Goal: Information Seeking & Learning: Learn about a topic

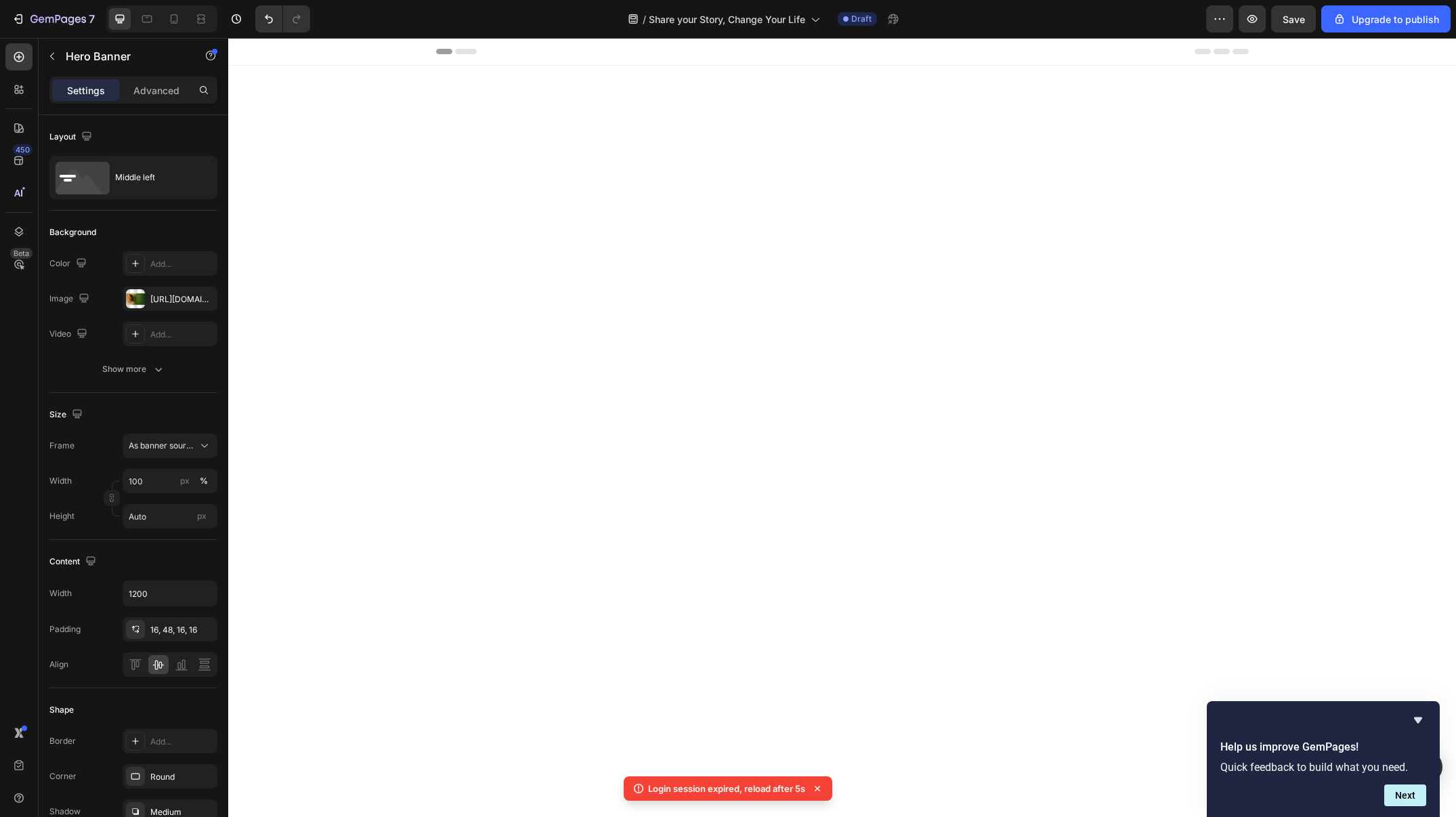
scroll to position [1075, 0]
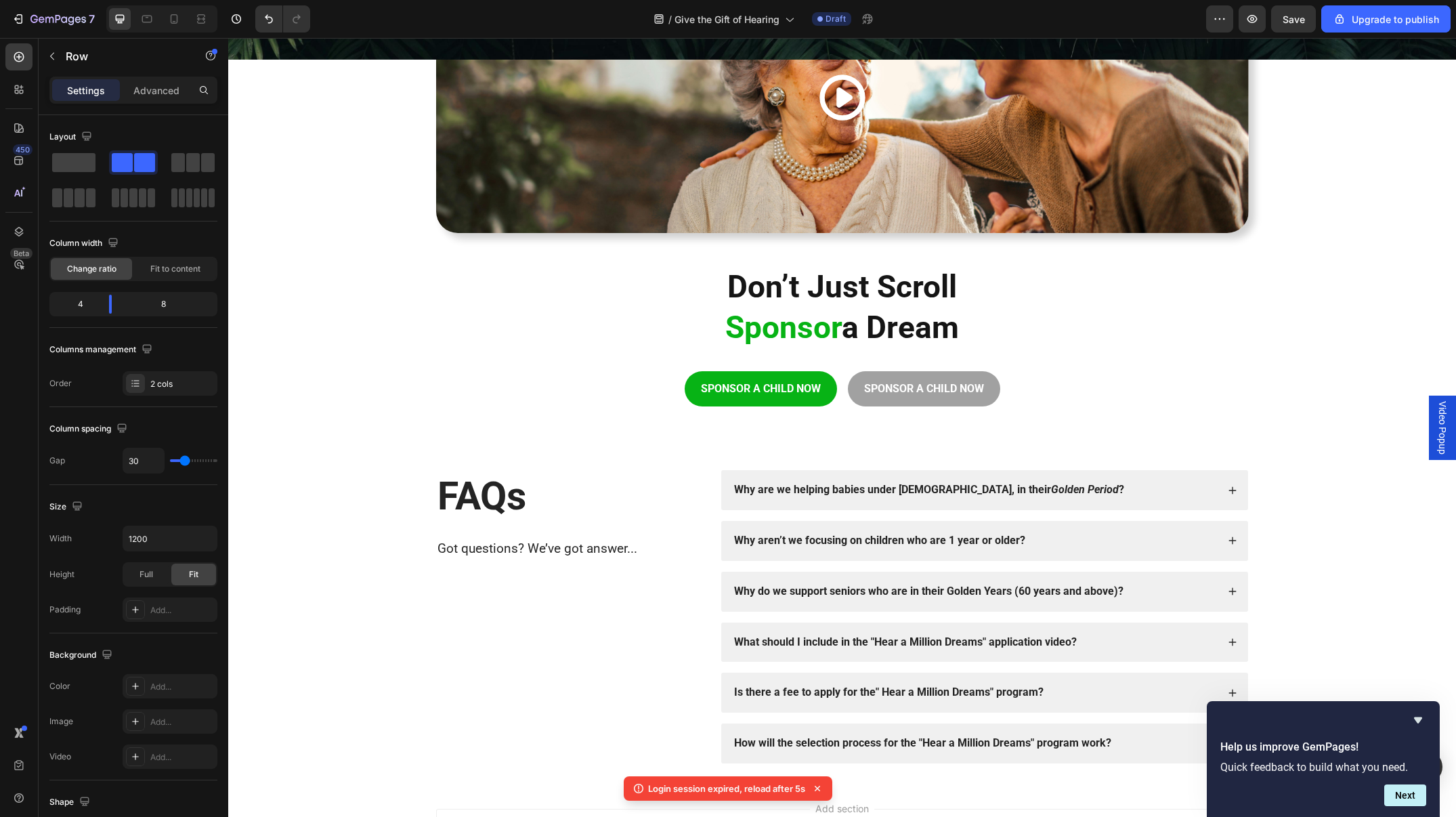
scroll to position [2313, 0]
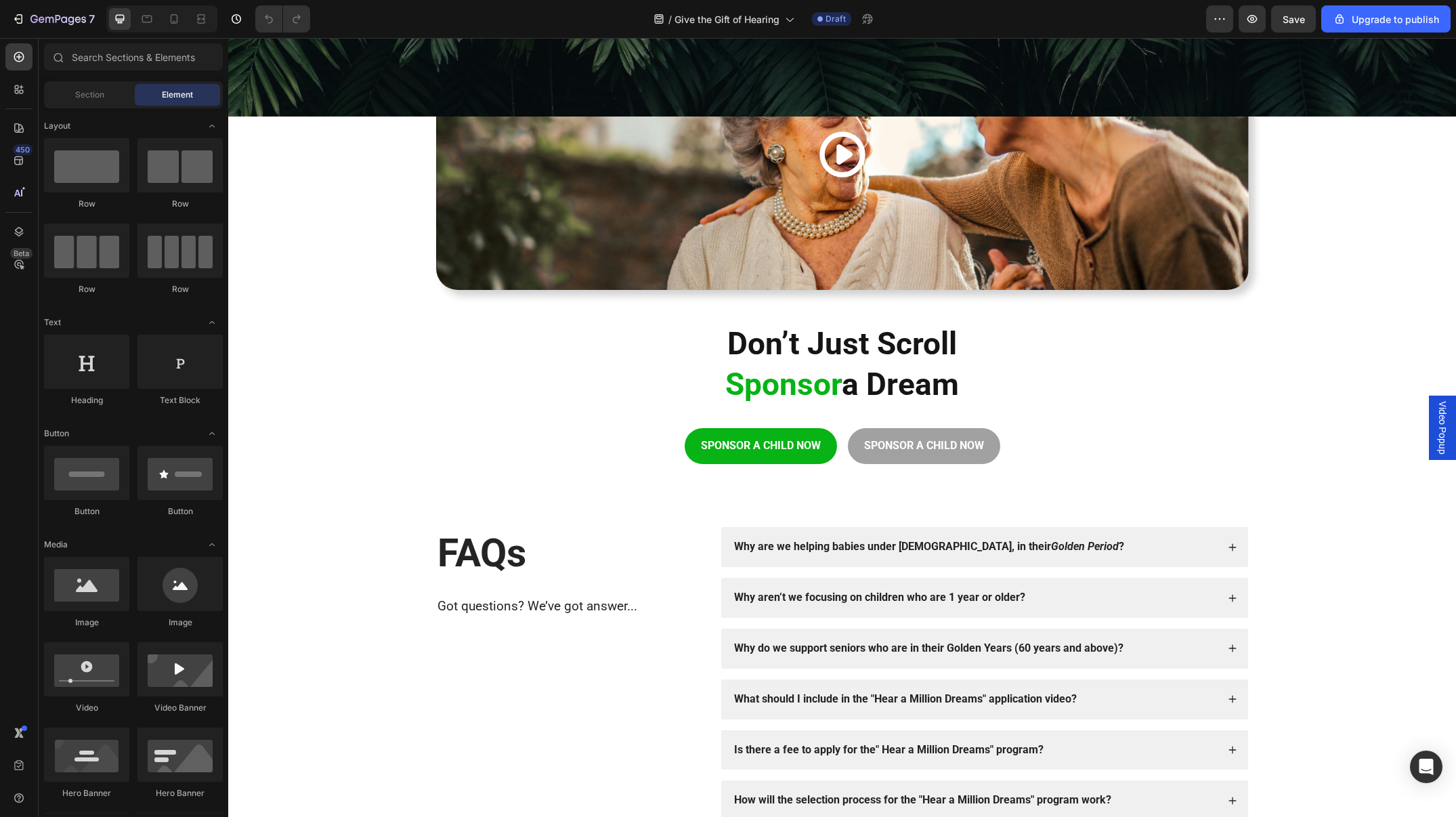
scroll to position [2313, 0]
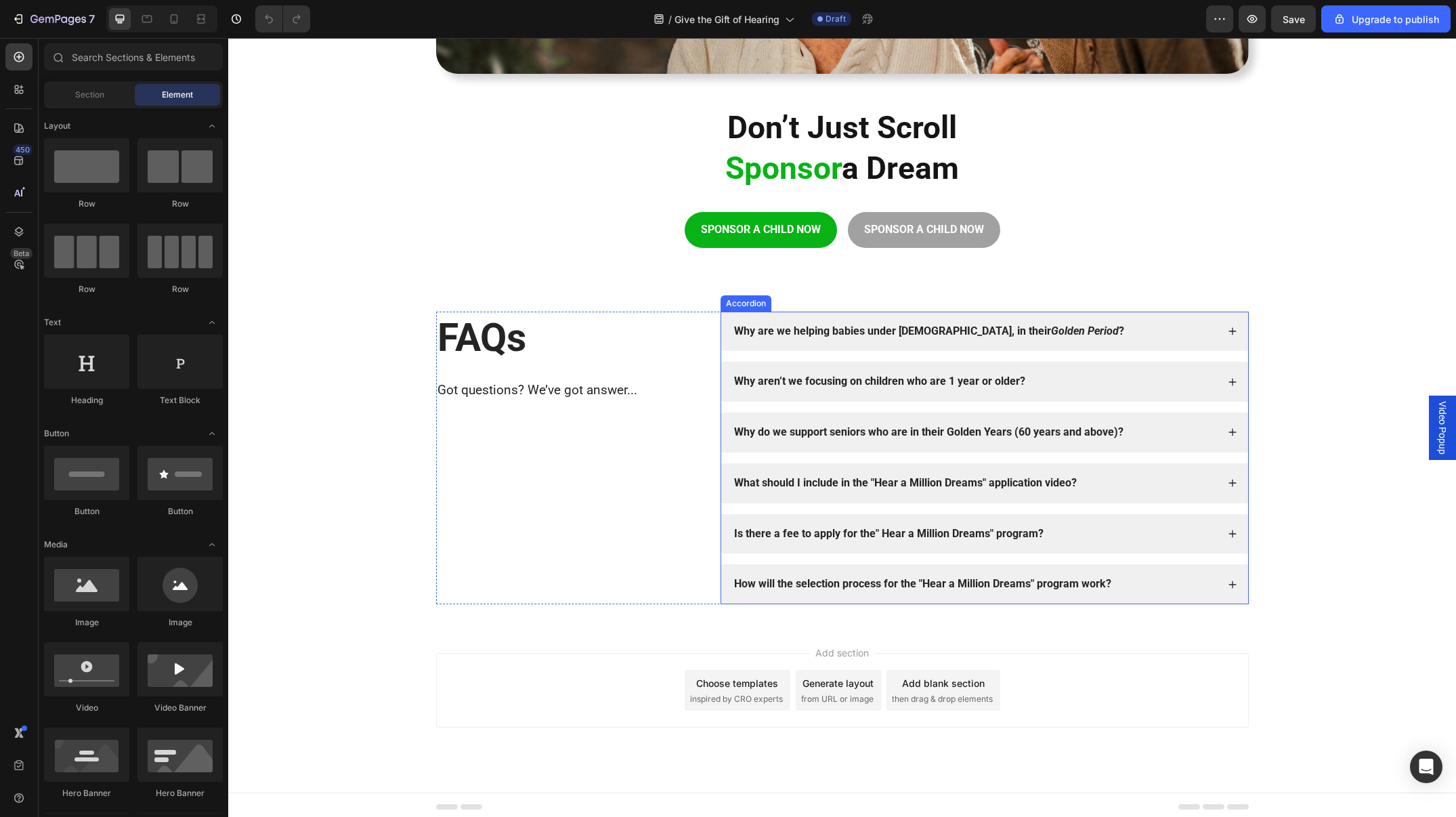
click at [841, 379] on strong "Why aren’t we focusing on children who are 1 year or older?" at bounding box center [880, 380] width 291 height 13
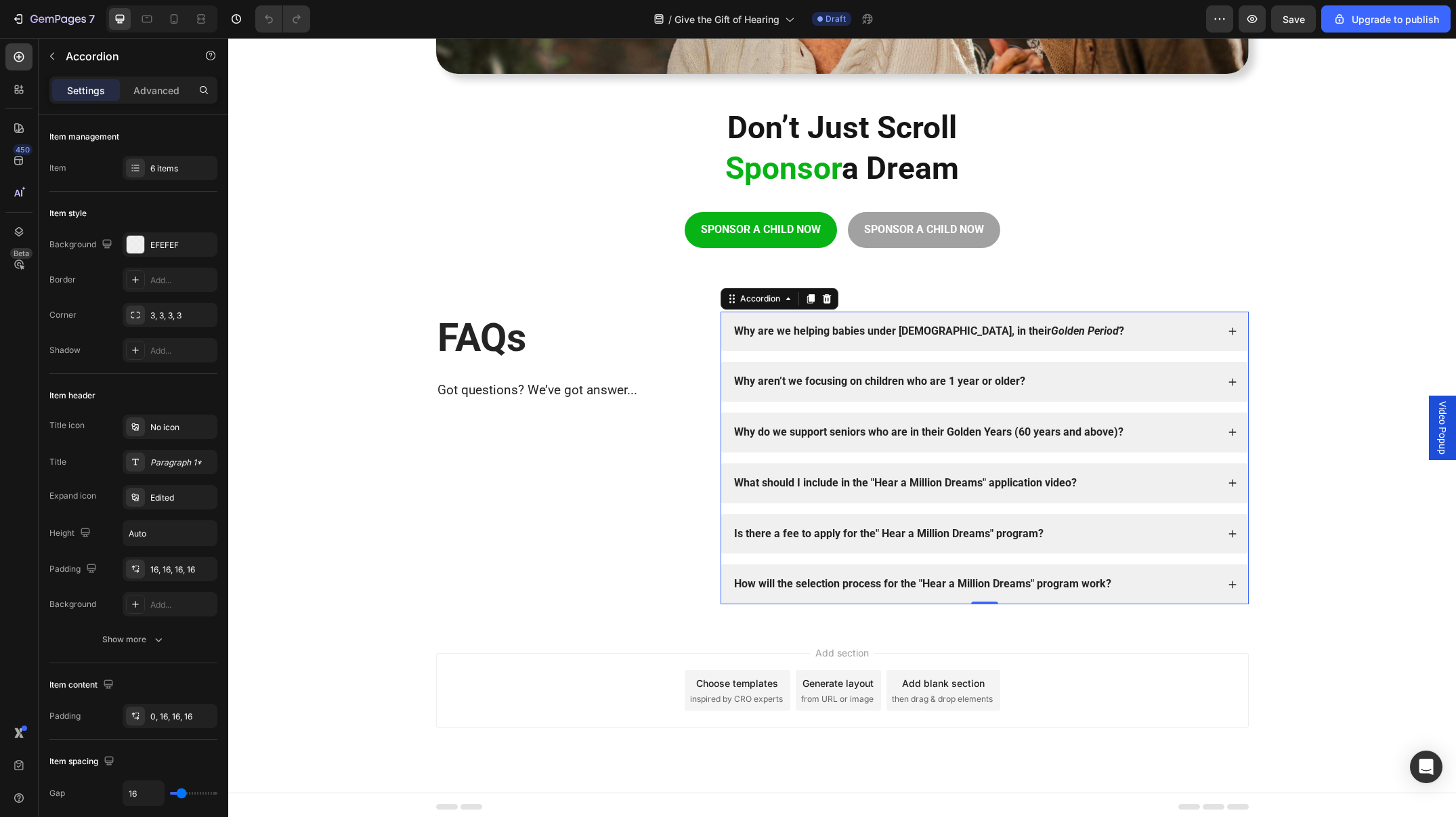
click at [841, 379] on strong "Why aren’t we focusing on children who are 1 year or older?" at bounding box center [880, 380] width 291 height 13
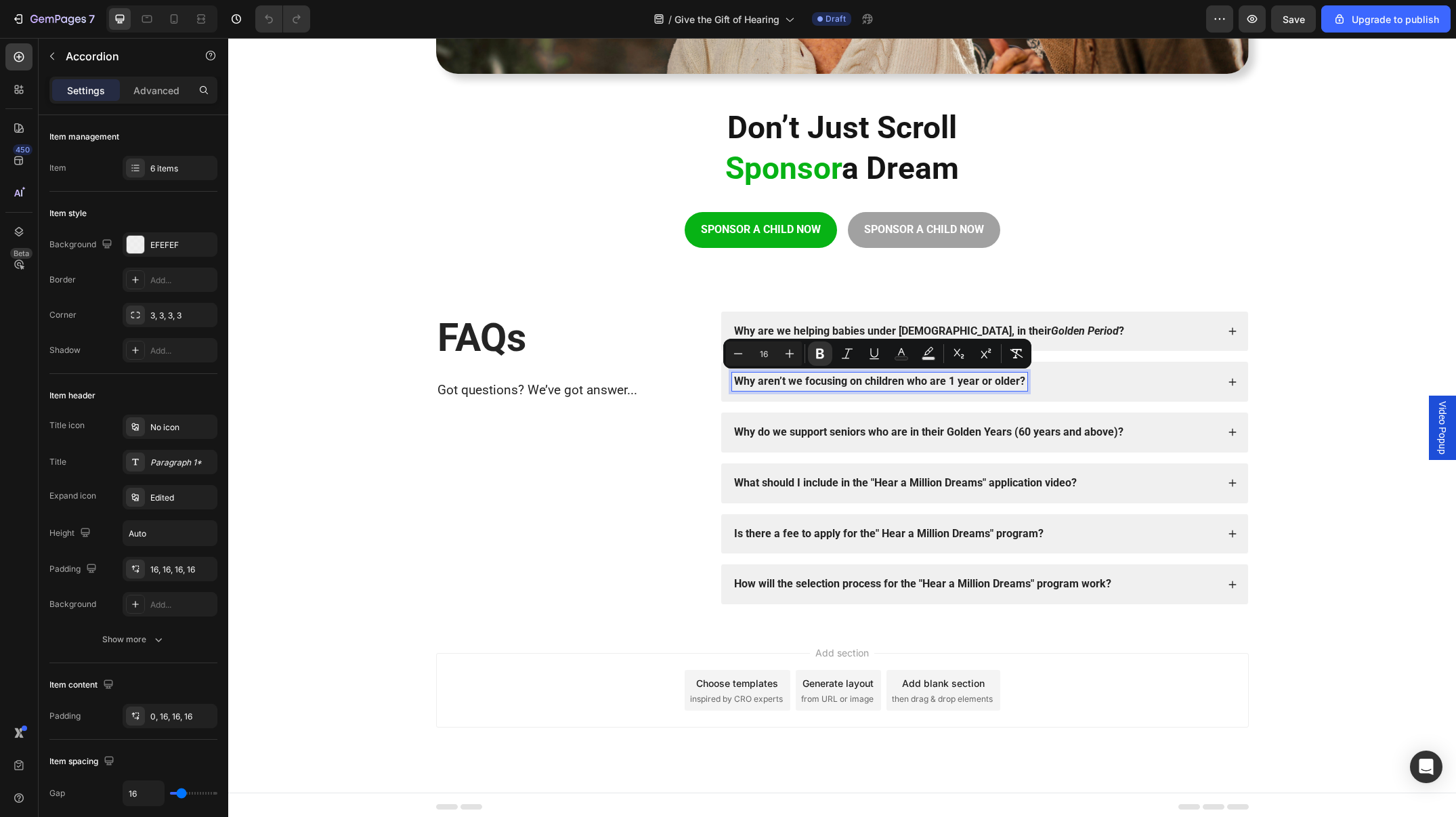
click at [829, 425] on strong "Why do we support seniors who are in their Golden Years (60 years and above)?" at bounding box center [929, 431] width 390 height 13
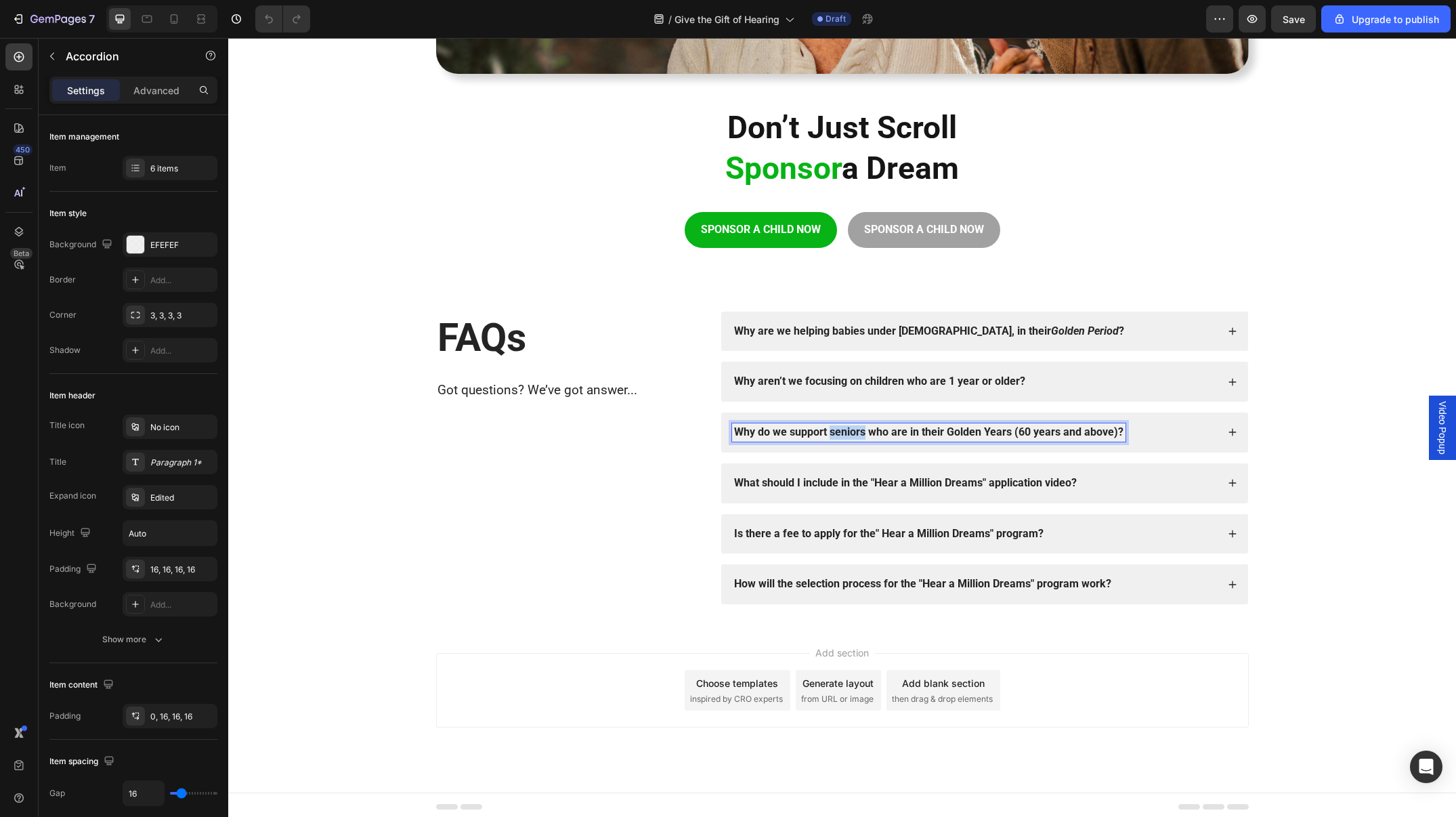
click at [829, 425] on strong "Why do we support seniors who are in their Golden Years (60 years and above)?" at bounding box center [929, 431] width 390 height 13
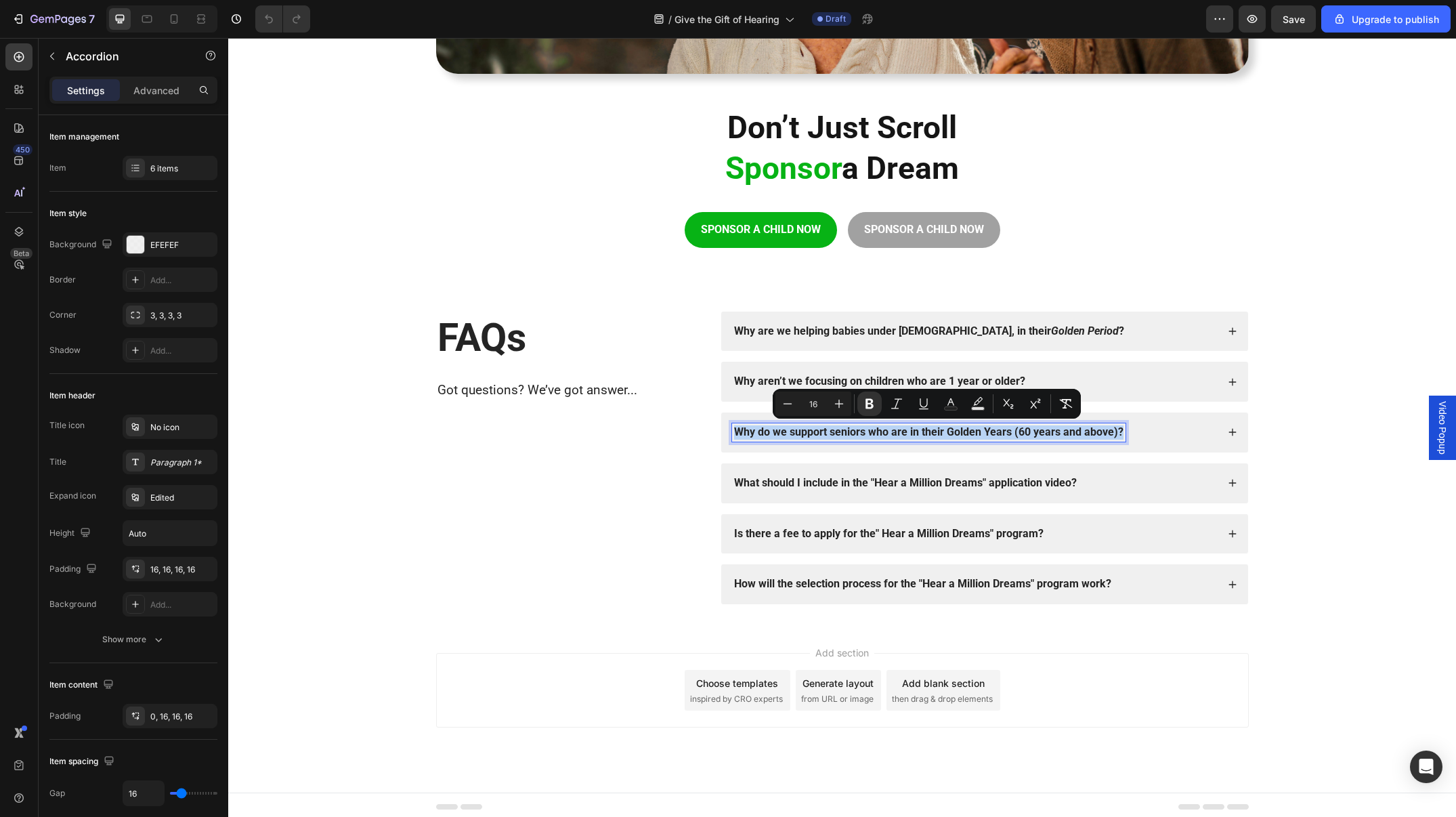
click at [829, 425] on strong "Why do we support seniors who are in their Golden Years (60 years and above)?" at bounding box center [929, 431] width 390 height 13
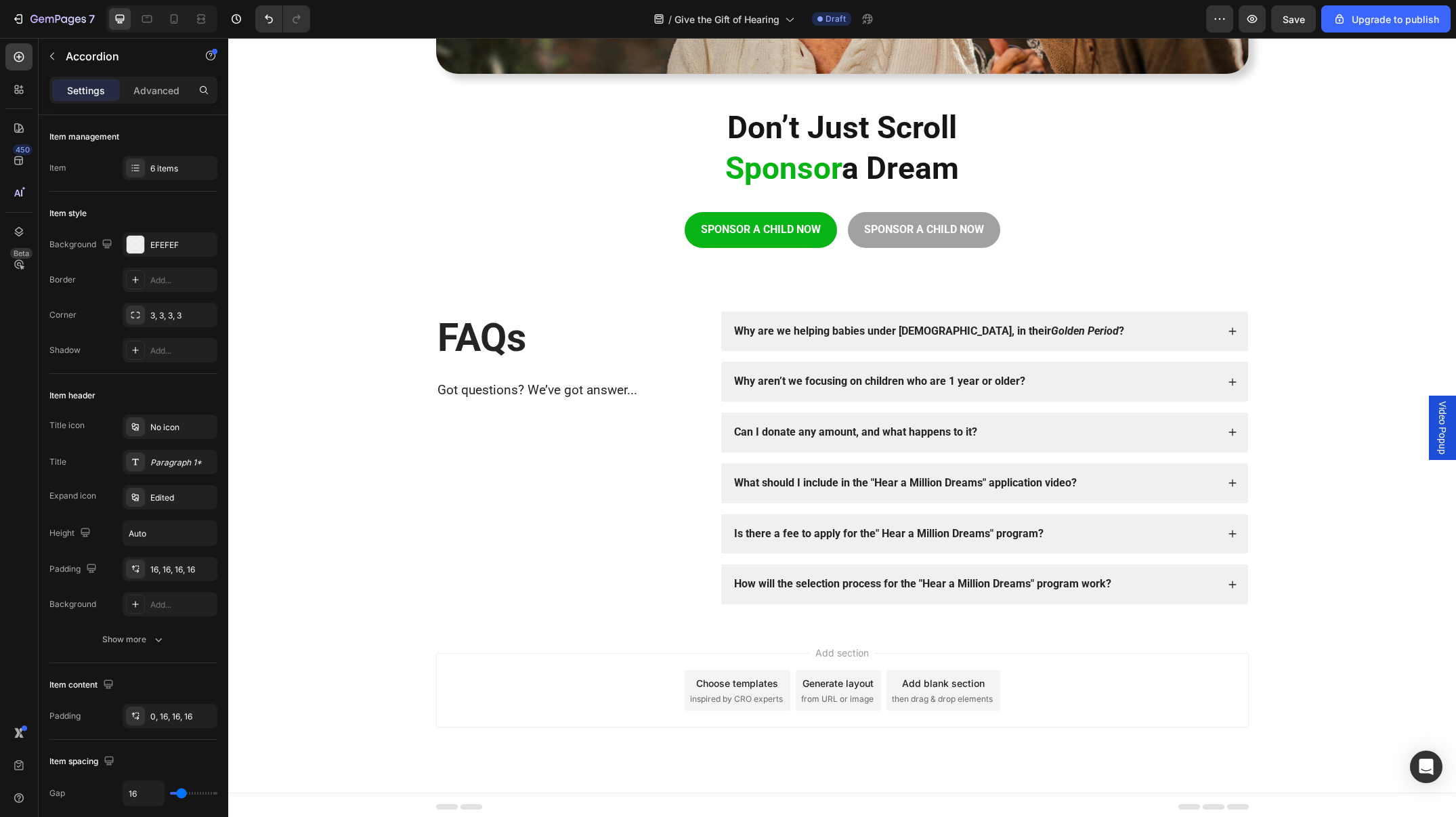
click at [1130, 428] on div "Can I donate any amount, and what happens to it?" at bounding box center [974, 432] width 485 height 18
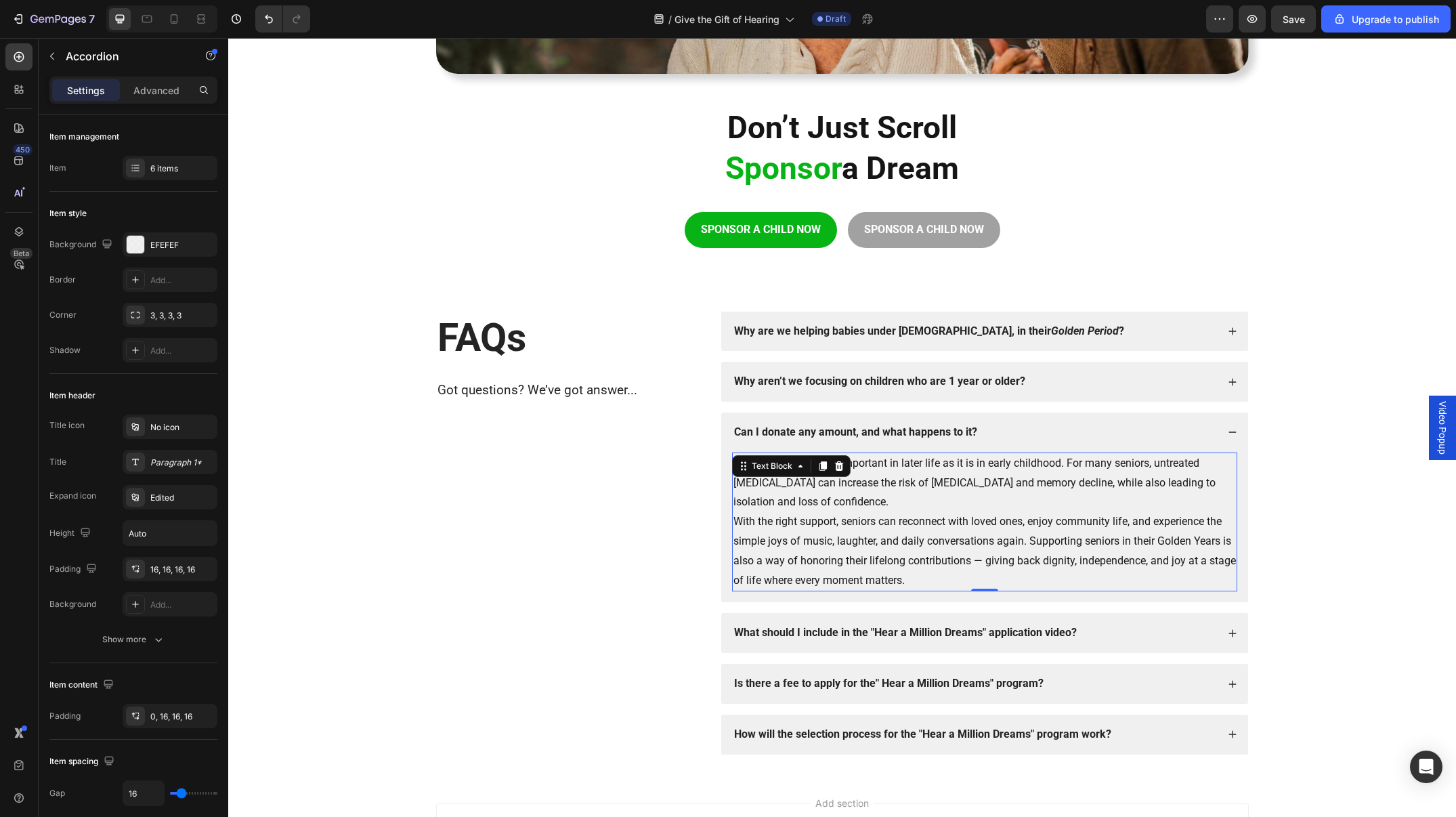
click at [900, 487] on p "Hearing well is just as important in later life as it is in early childhood. Fo…" at bounding box center [984, 483] width 503 height 58
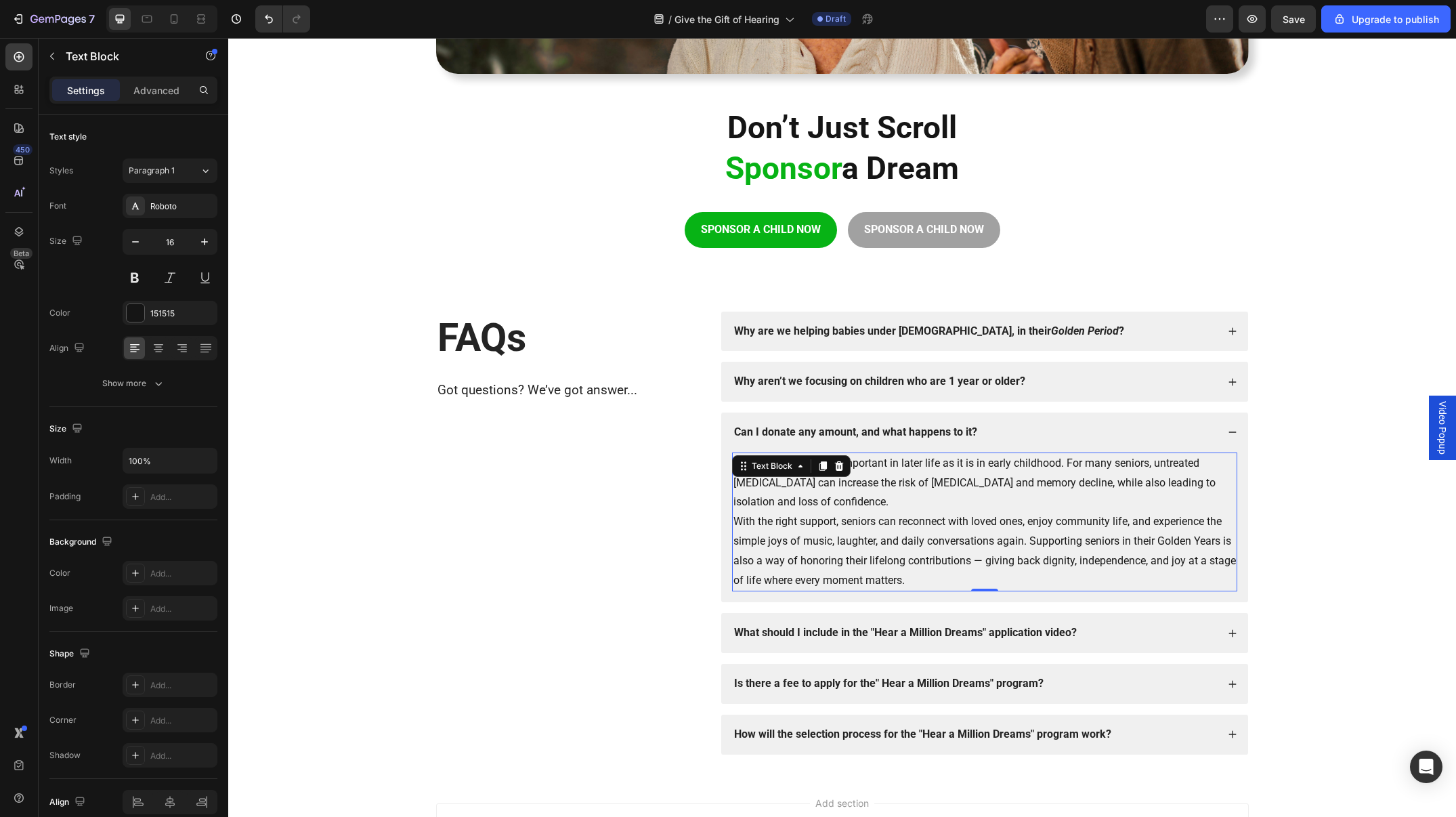
click at [900, 487] on p "Hearing well is just as important in later life as it is in early childhood. Fo…" at bounding box center [984, 483] width 503 height 58
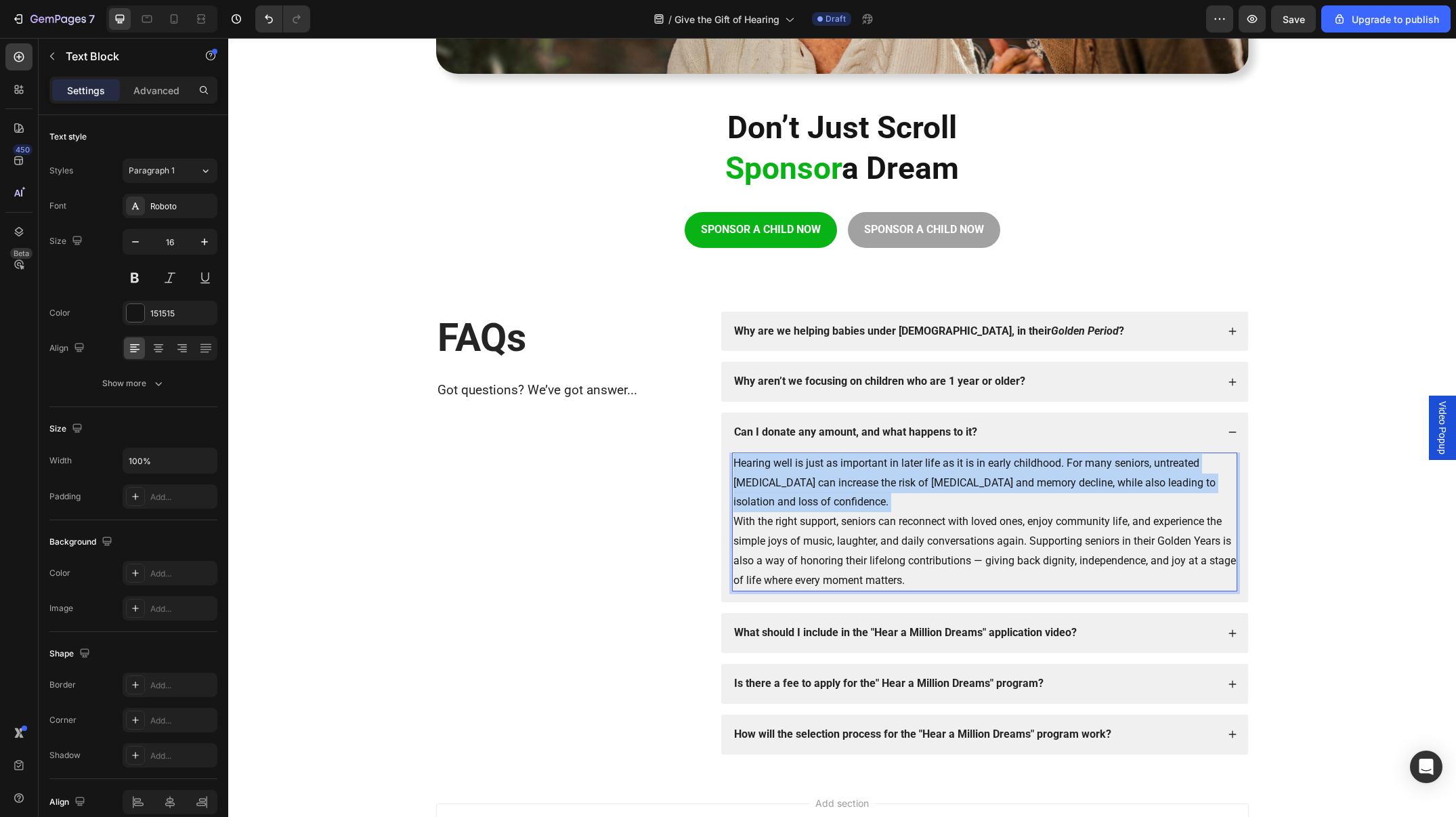
click at [900, 487] on p "Hearing well is just as important in later life as it is in early childhood. Fo…" at bounding box center [984, 483] width 503 height 58
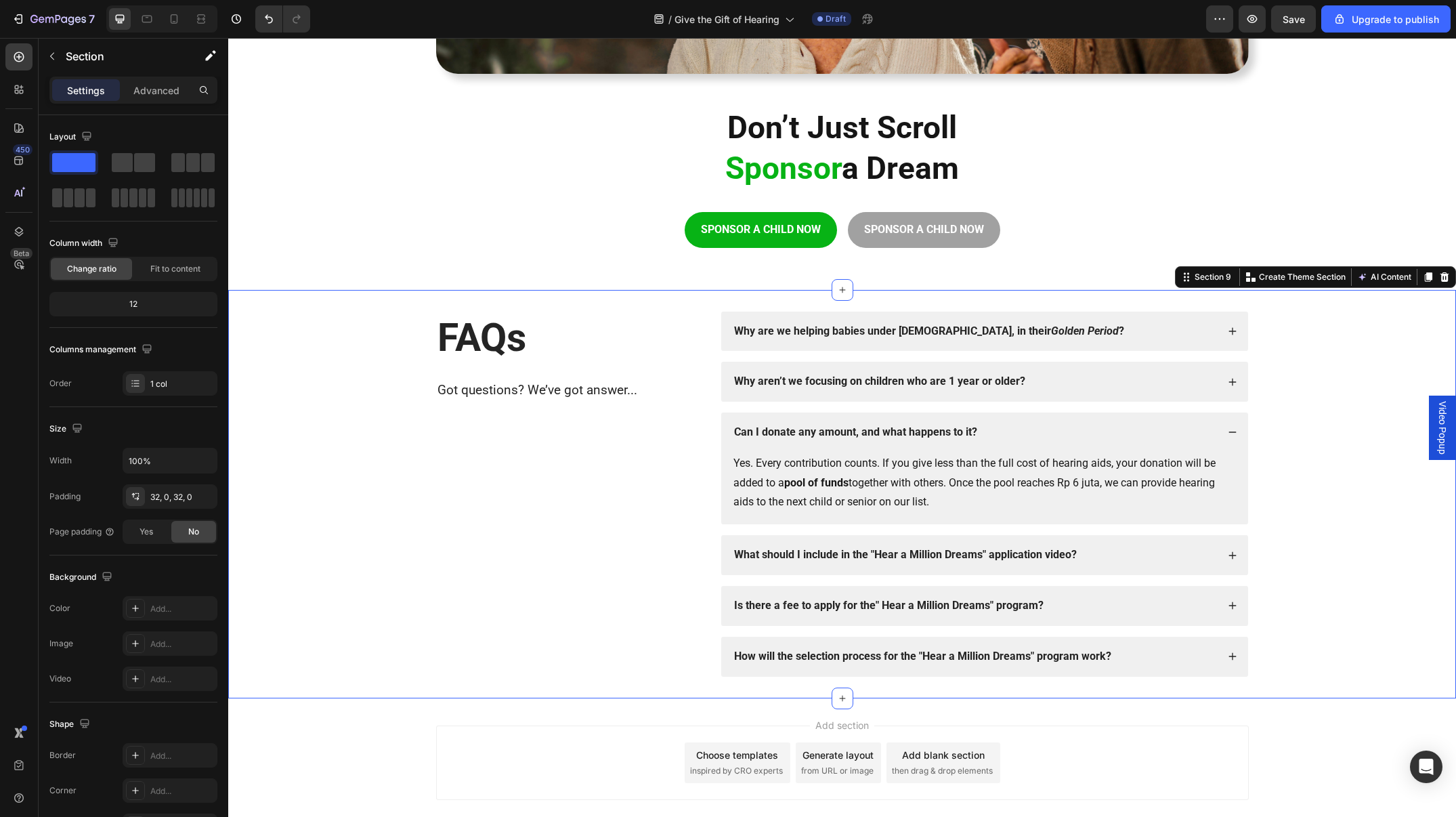
click at [1335, 394] on div "FAQs Heading Got questions? We’ve got answer... Text Block Why are we helping b…" at bounding box center [842, 494] width 1228 height 365
click at [830, 551] on strong "What should I include in the "Hear a Million Dreams" application video?" at bounding box center [905, 554] width 342 height 13
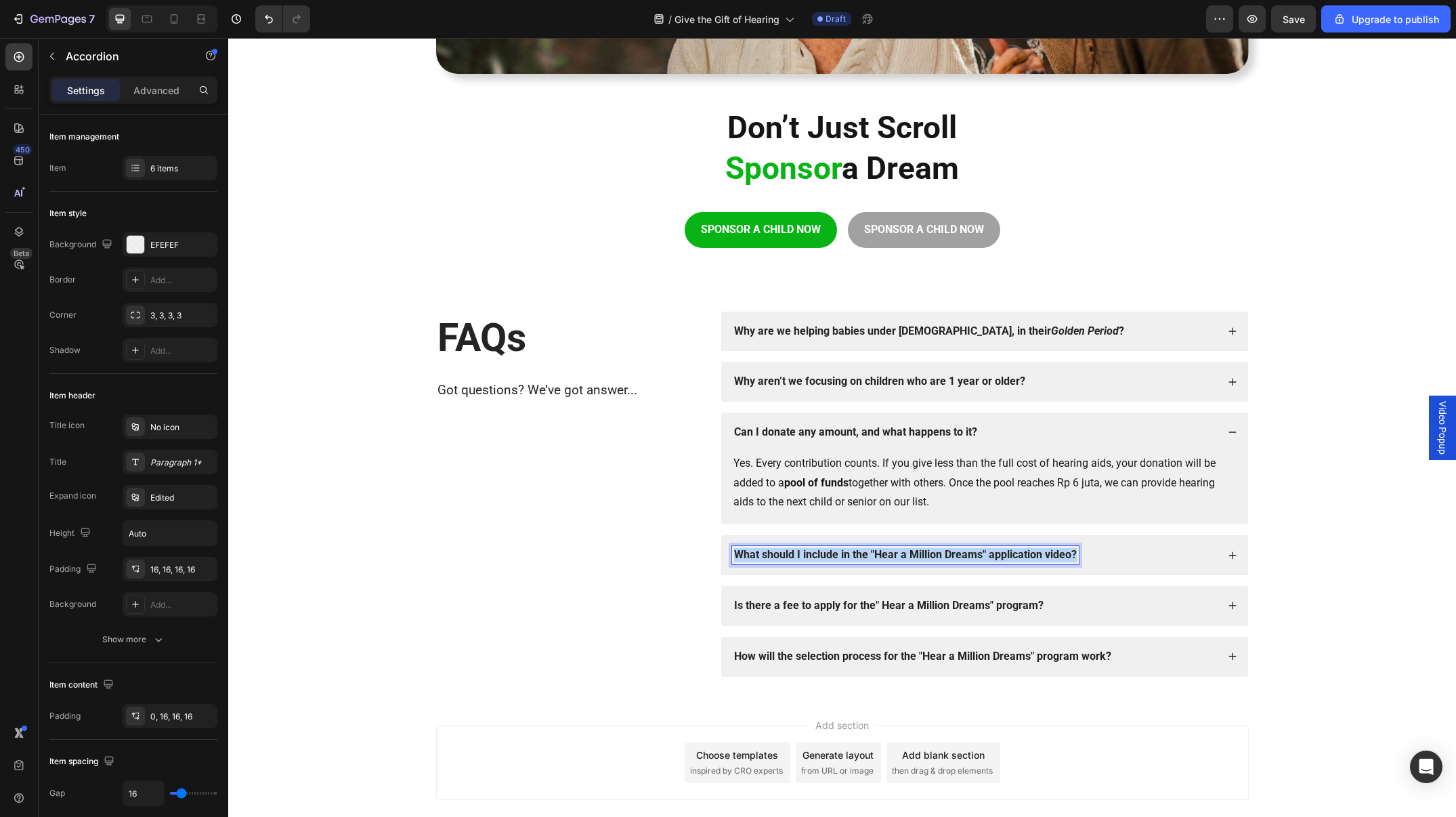
click at [830, 551] on strong "What should I include in the "Hear a Million Dreams" application video?" at bounding box center [905, 554] width 342 height 13
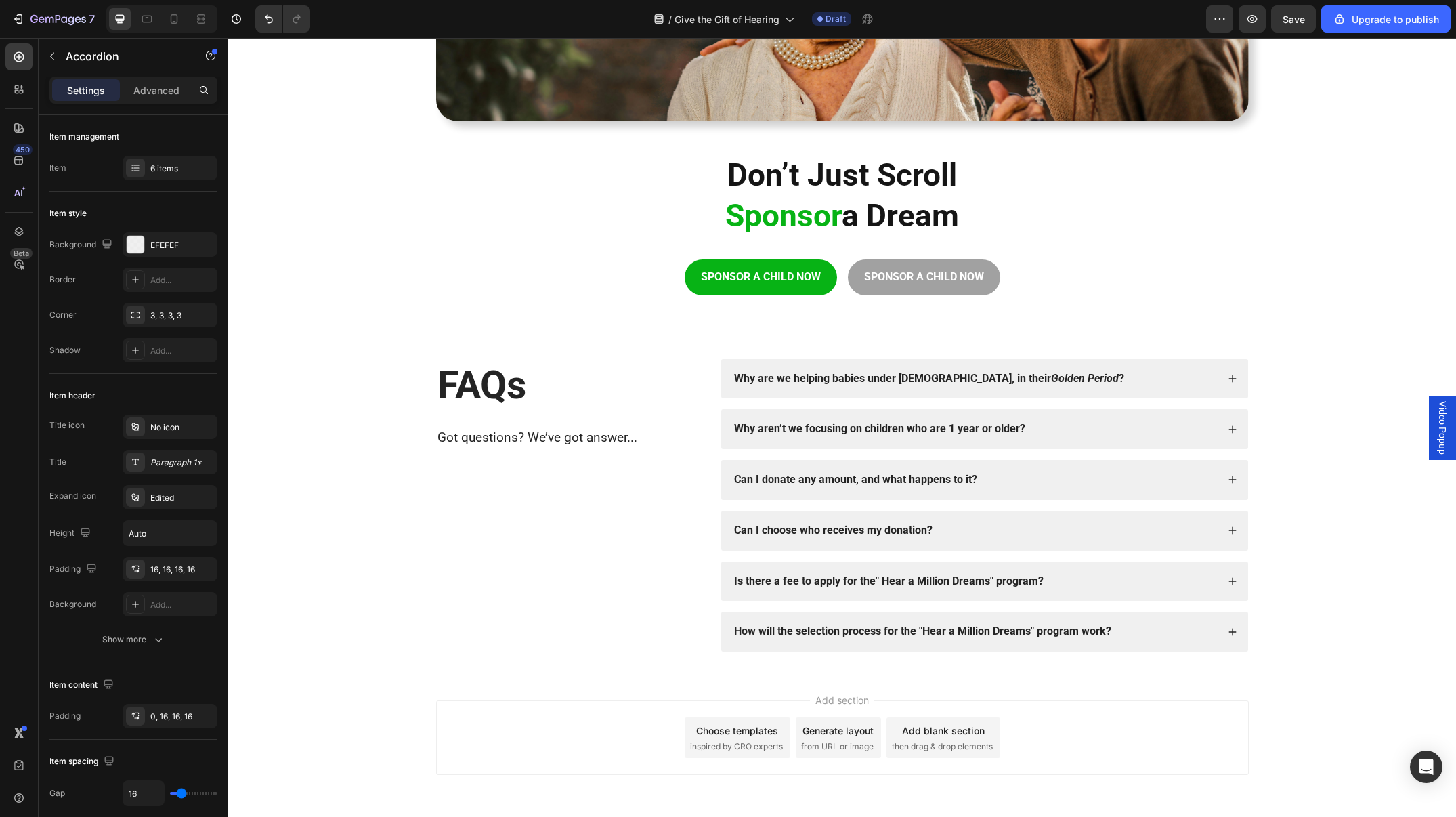
scroll to position [2256, 0]
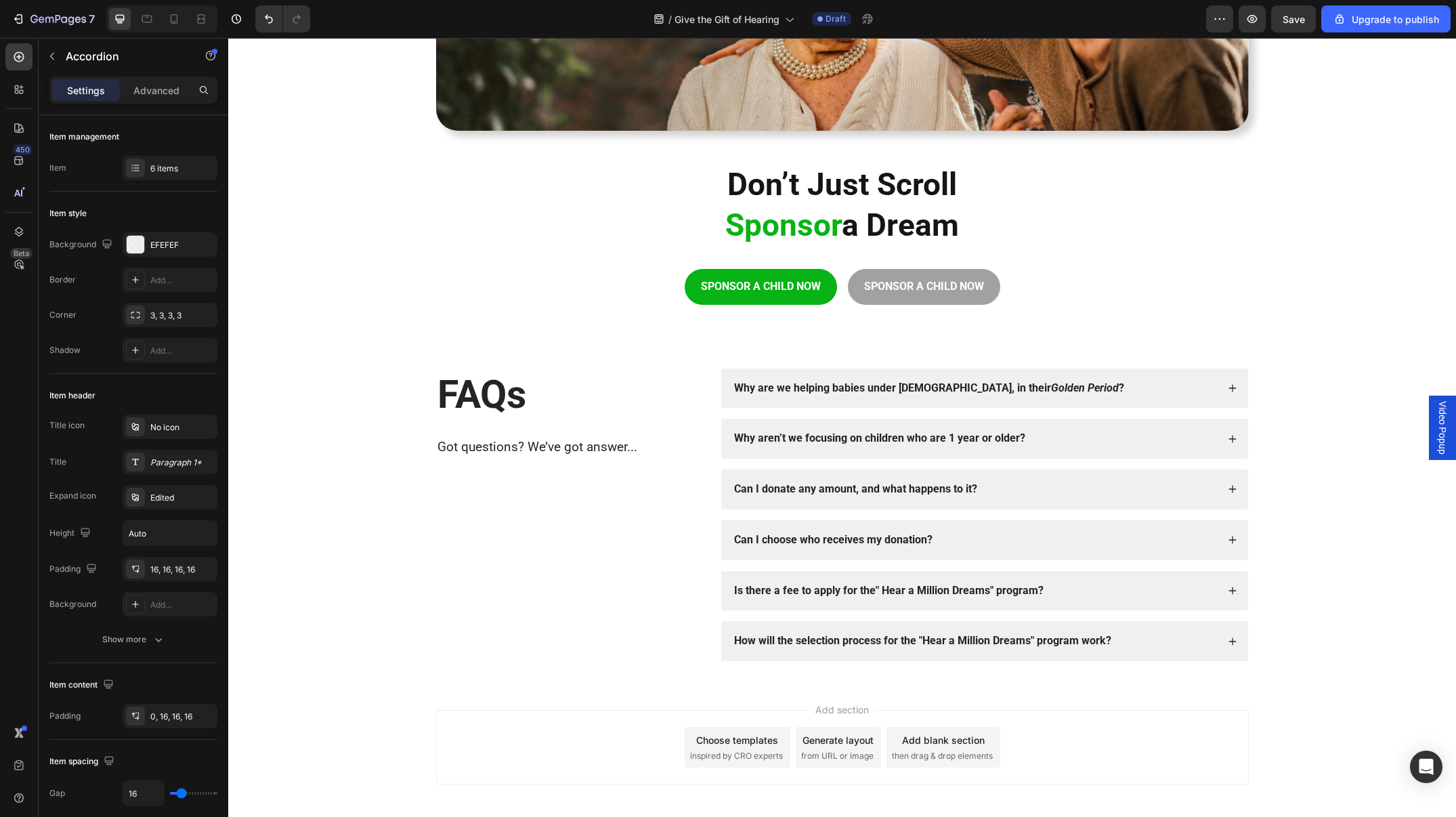
click at [1075, 449] on div "Why aren’t we focusing on children who are 1 year or older?" at bounding box center [984, 438] width 527 height 40
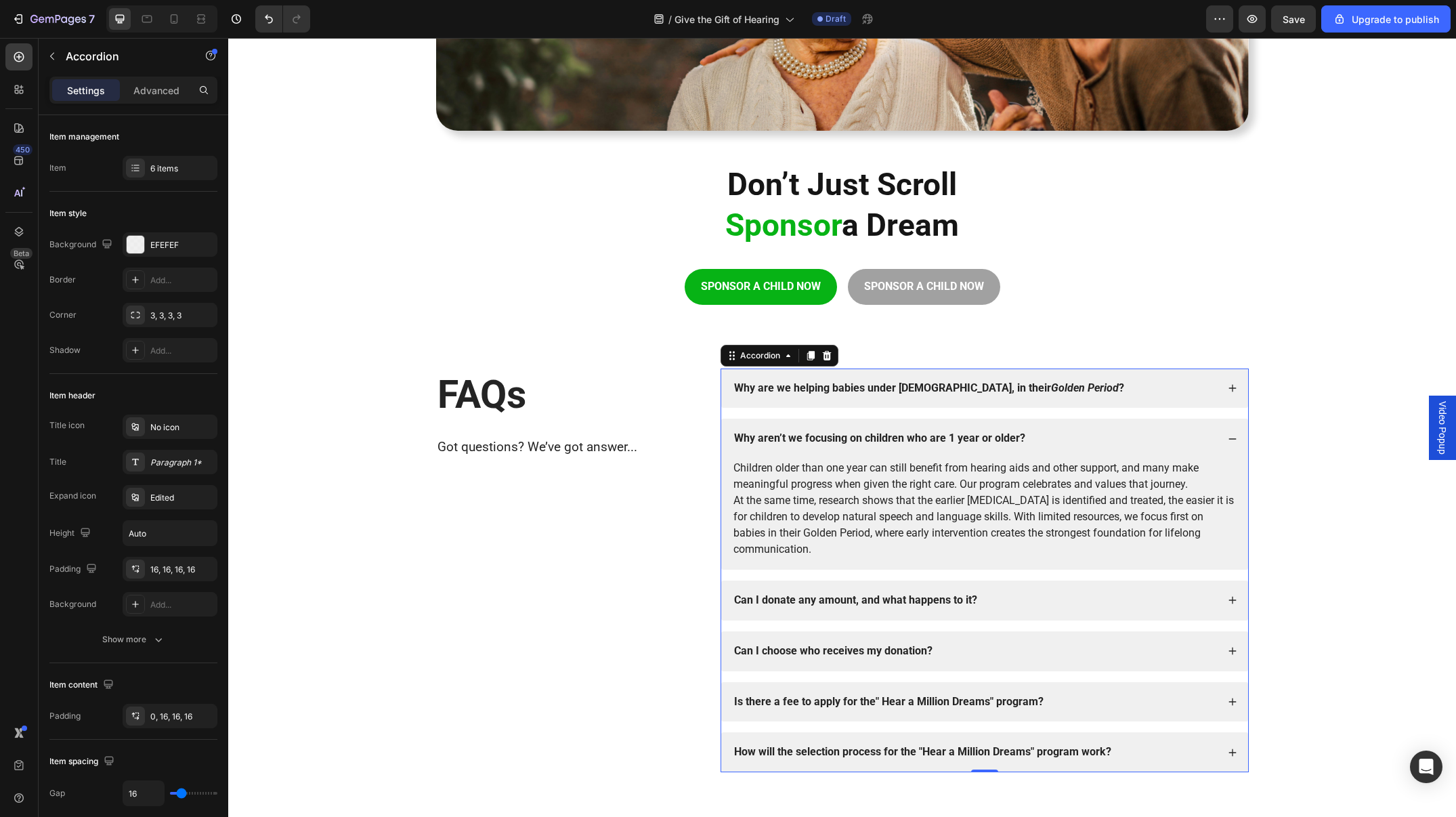
click at [1080, 591] on div "Can I donate any amount, and what happens to it?" at bounding box center [974, 600] width 485 height 18
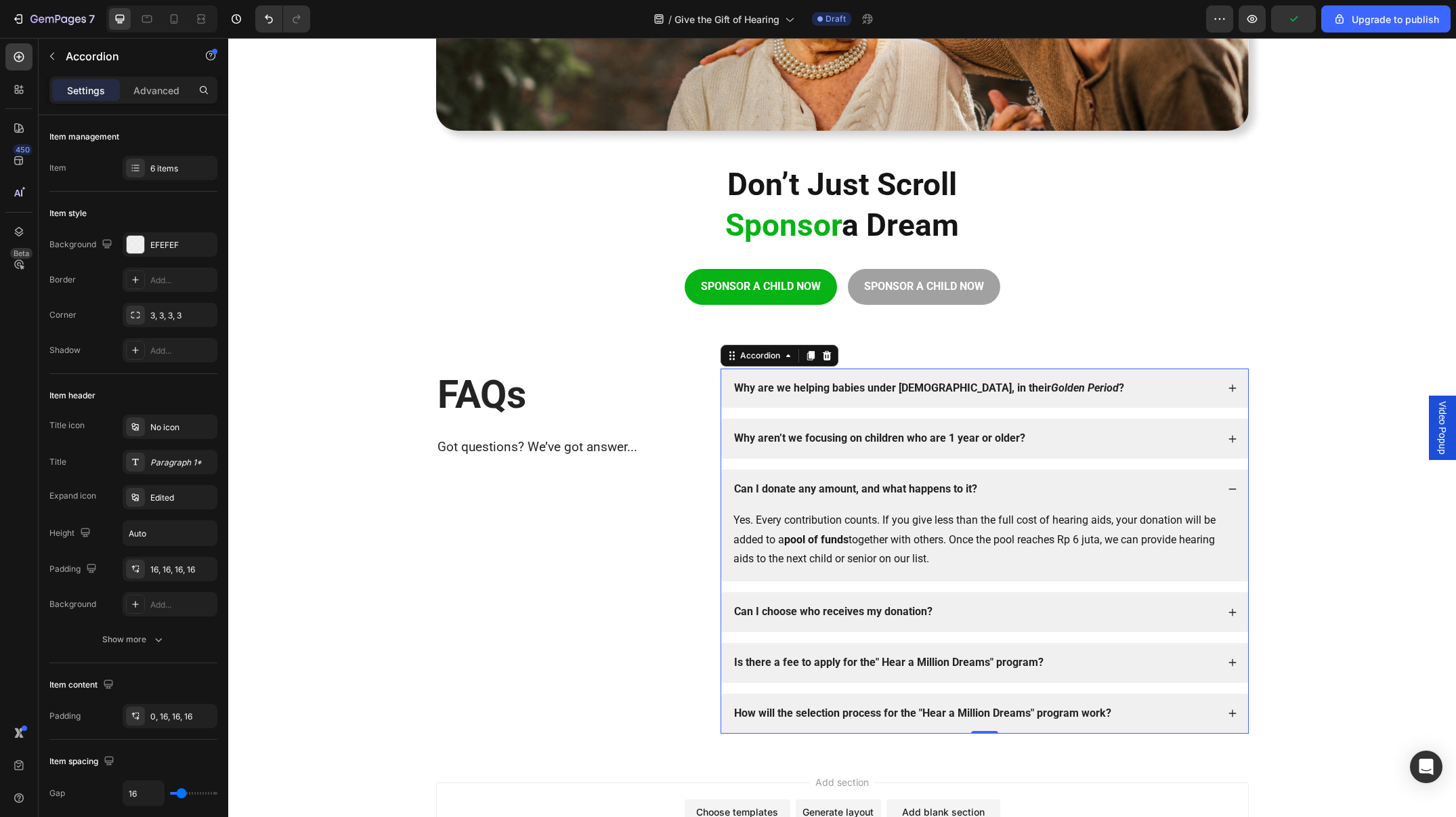
click at [935, 607] on div "Can I choose who receives my donation?" at bounding box center [974, 612] width 485 height 18
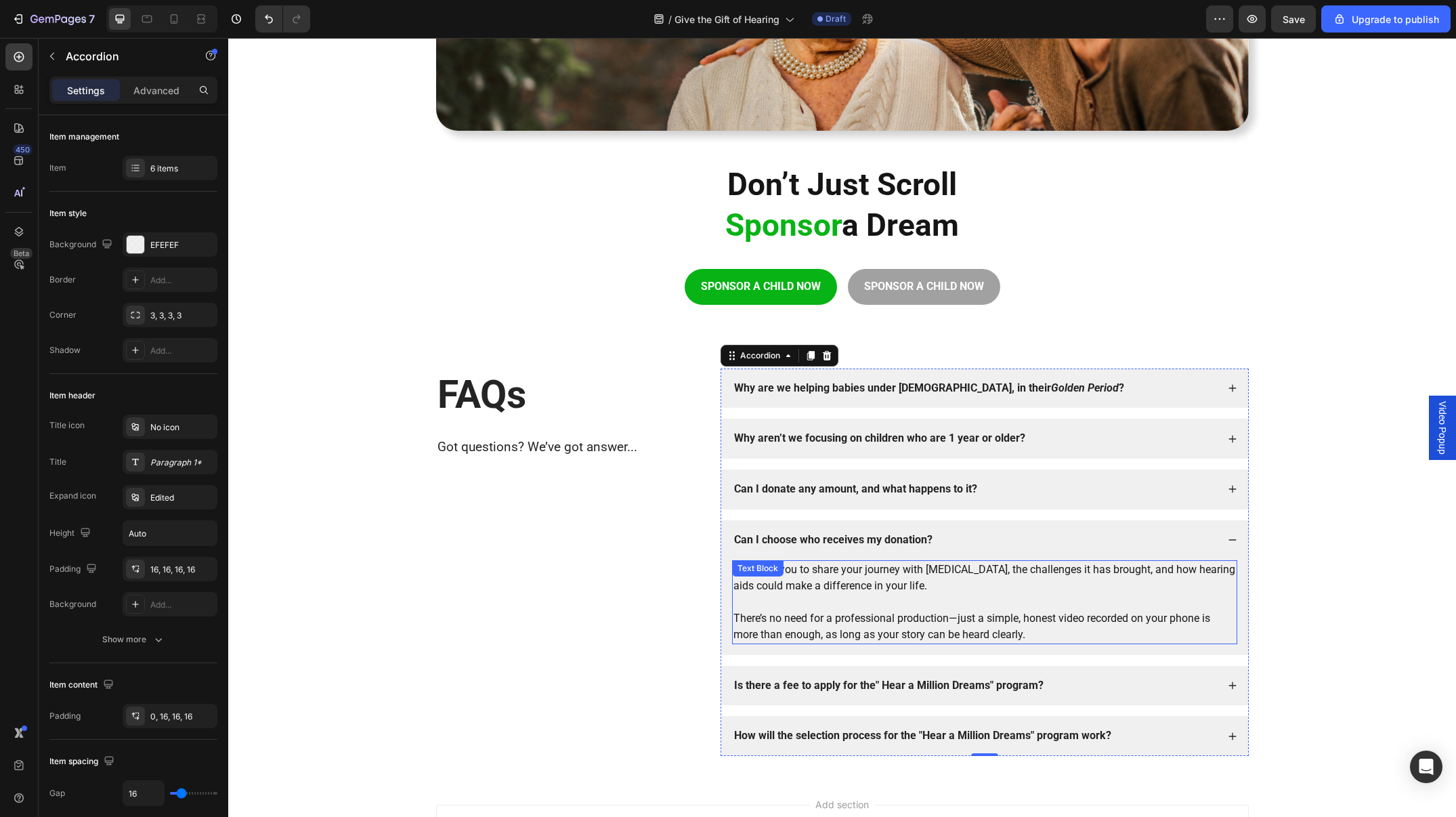
click at [941, 637] on p "There’s no need for a professional production—just a simple, honest video recor…" at bounding box center [984, 627] width 503 height 32
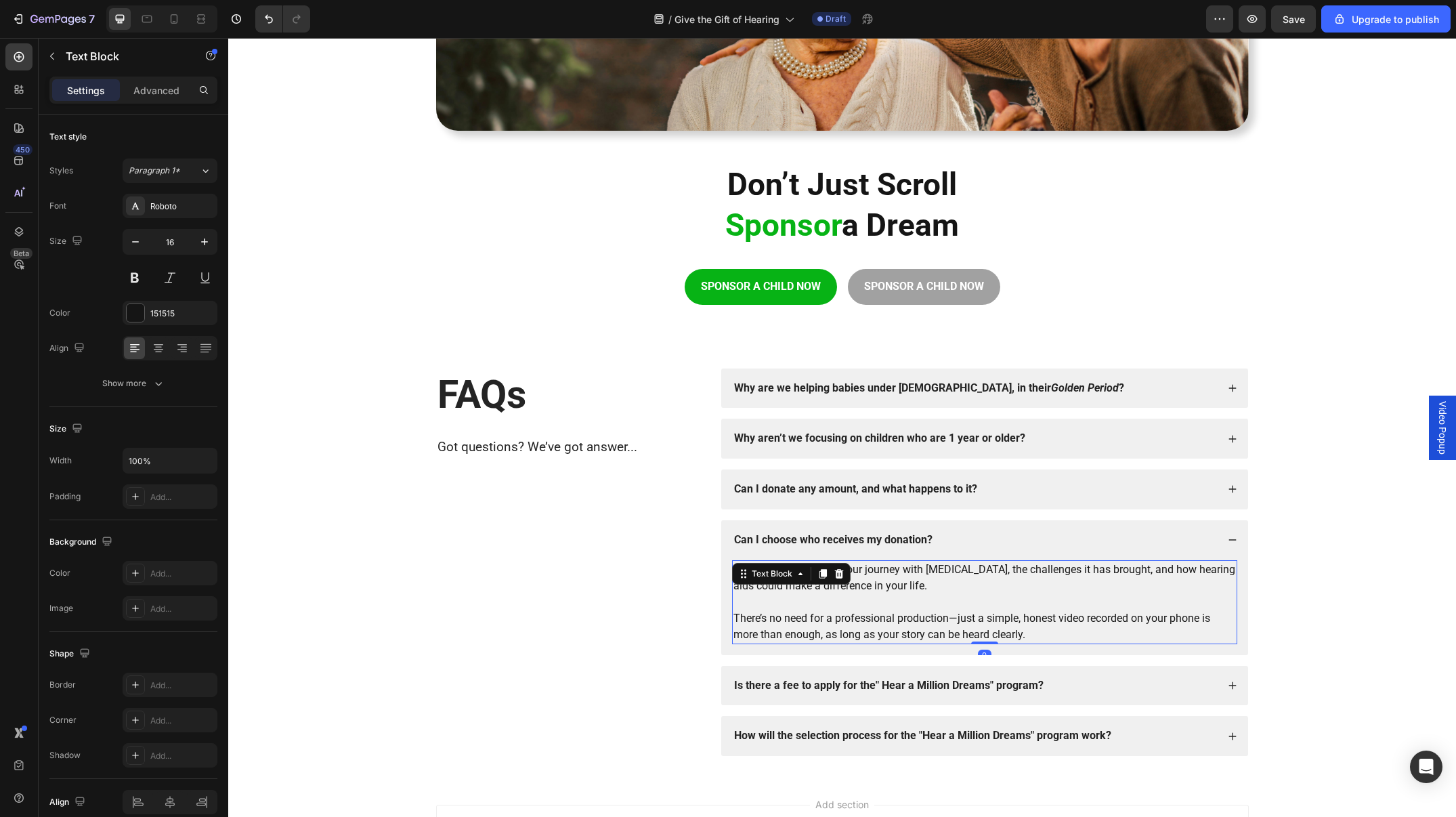
click at [934, 627] on p "There’s no need for a professional production—just a simple, honest video recor…" at bounding box center [984, 627] width 503 height 32
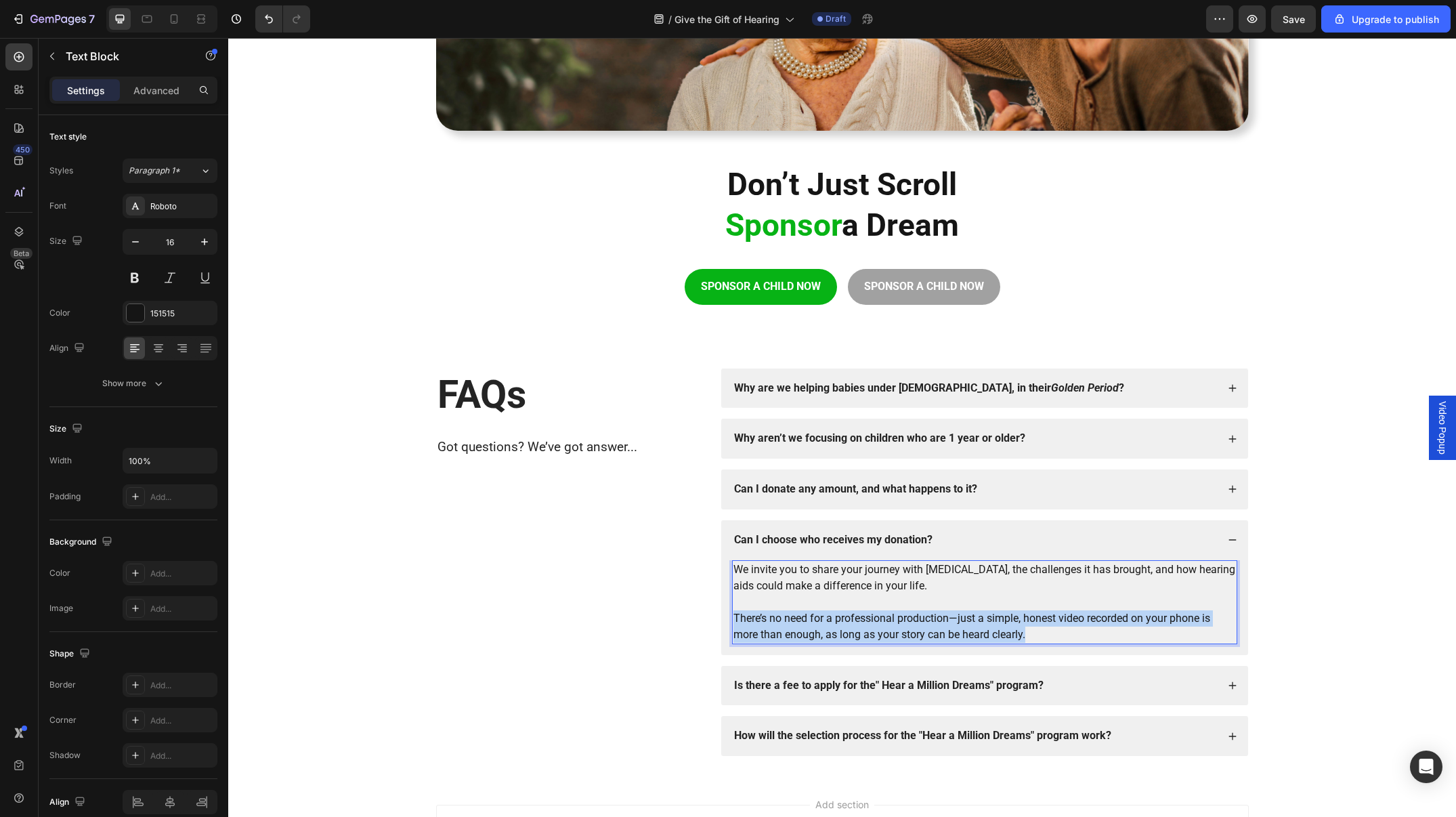
drag, startPoint x: 934, startPoint y: 627, endPoint x: 921, endPoint y: 617, distance: 16.4
click at [925, 624] on p "There’s no need for a professional production—just a simple, honest video recor…" at bounding box center [984, 627] width 503 height 32
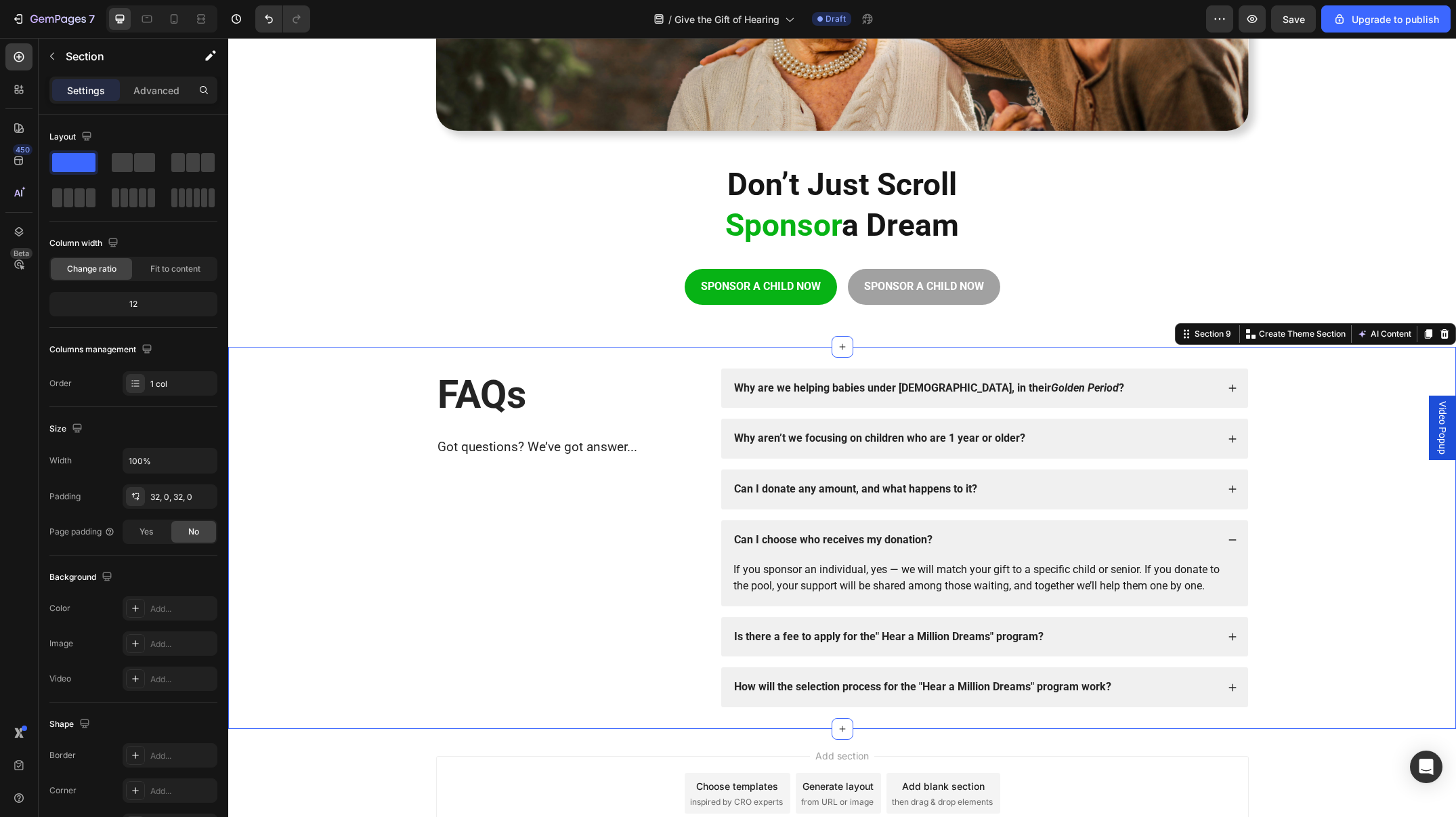
click at [1308, 440] on div "FAQs Heading Got questions? We’ve got answer... Text Block Why are we helping b…" at bounding box center [842, 538] width 1228 height 339
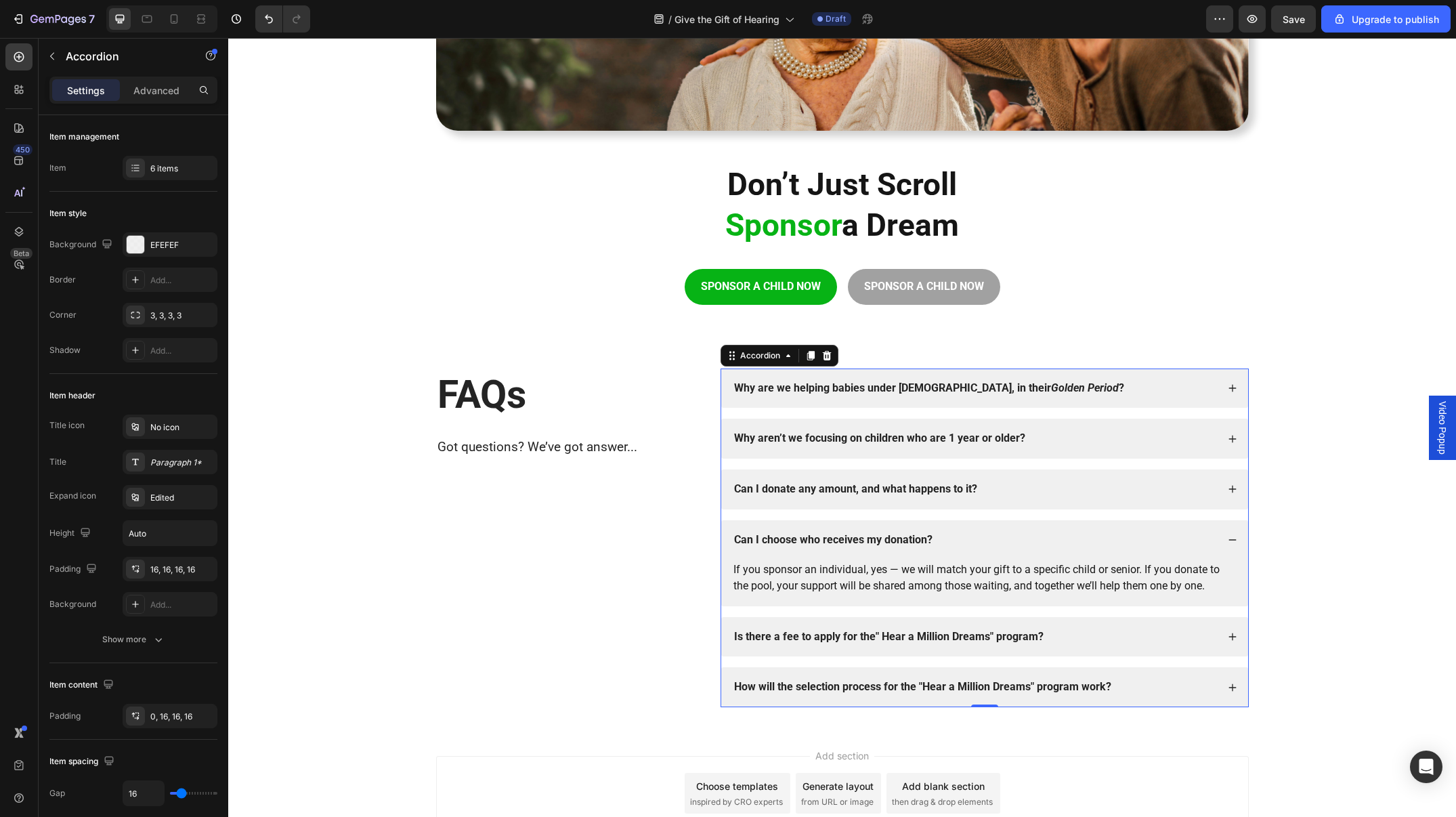
click at [1070, 436] on div "Why aren’t we focusing on children who are 1 year or older?" at bounding box center [974, 438] width 485 height 18
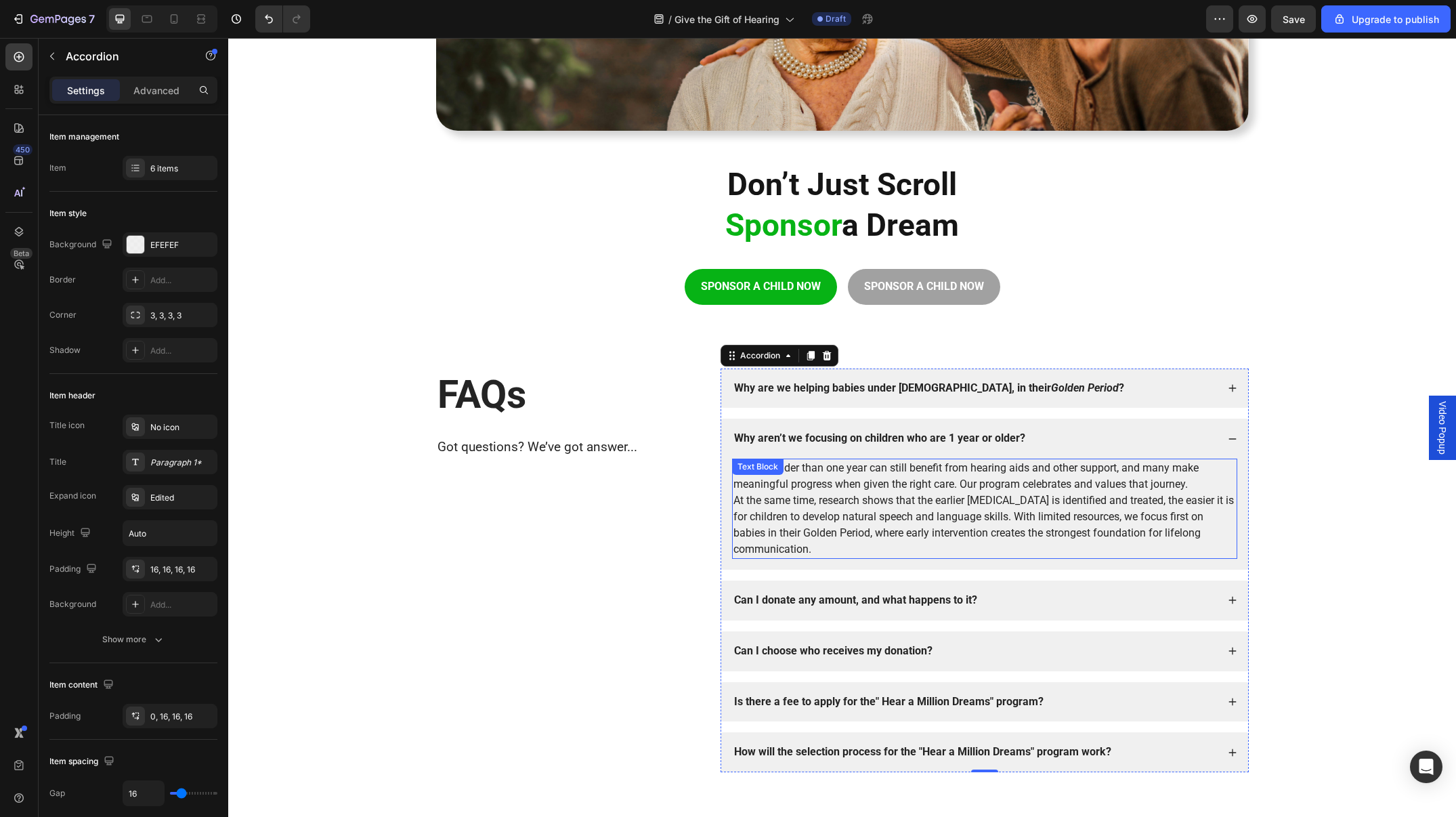
click at [1008, 483] on p "Children older than one year can still benefit from hearing aids and other supp…" at bounding box center [984, 476] width 503 height 32
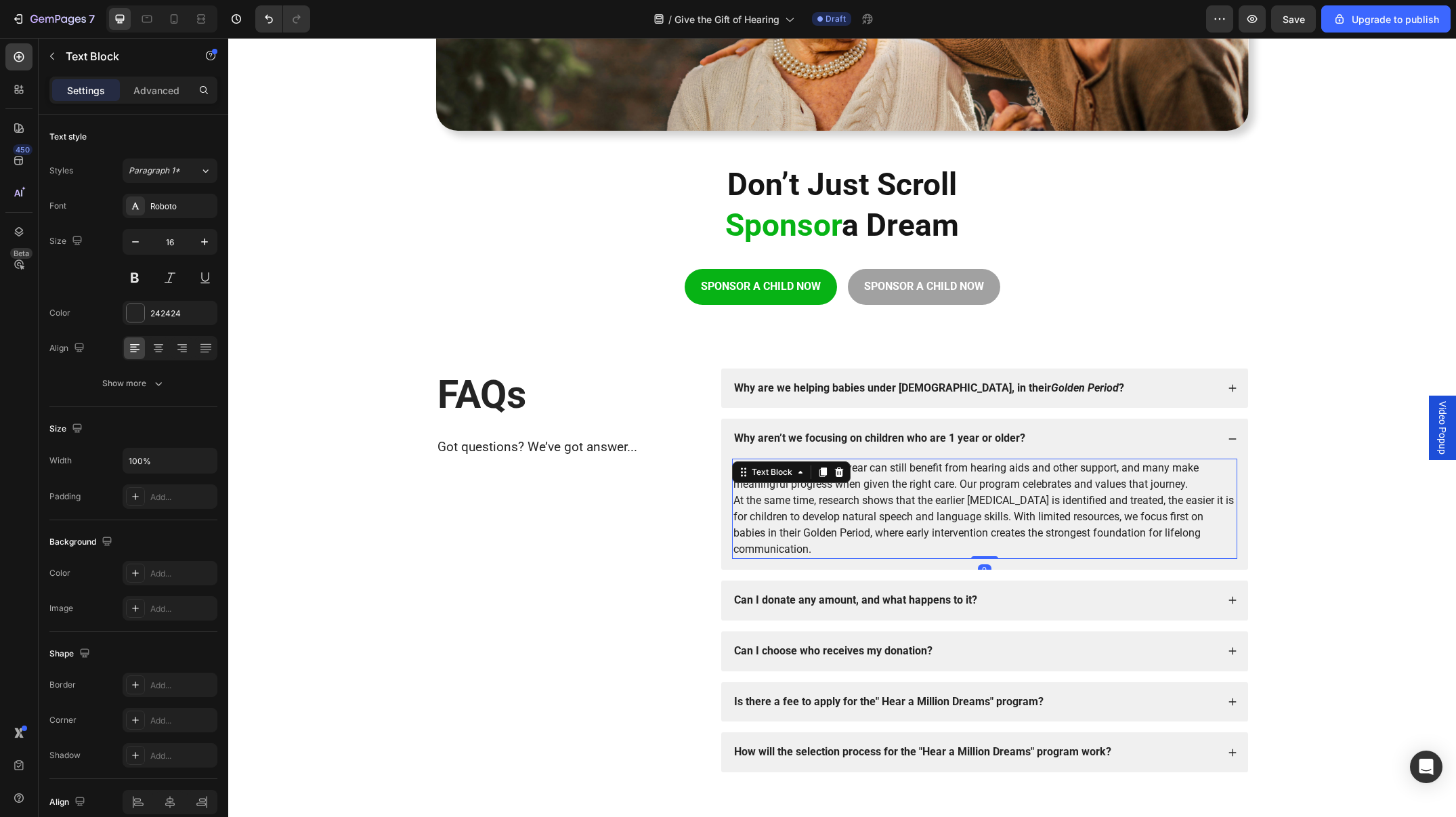
click at [1008, 483] on p "Children older than one year can still benefit from hearing aids and other supp…" at bounding box center [984, 476] width 503 height 32
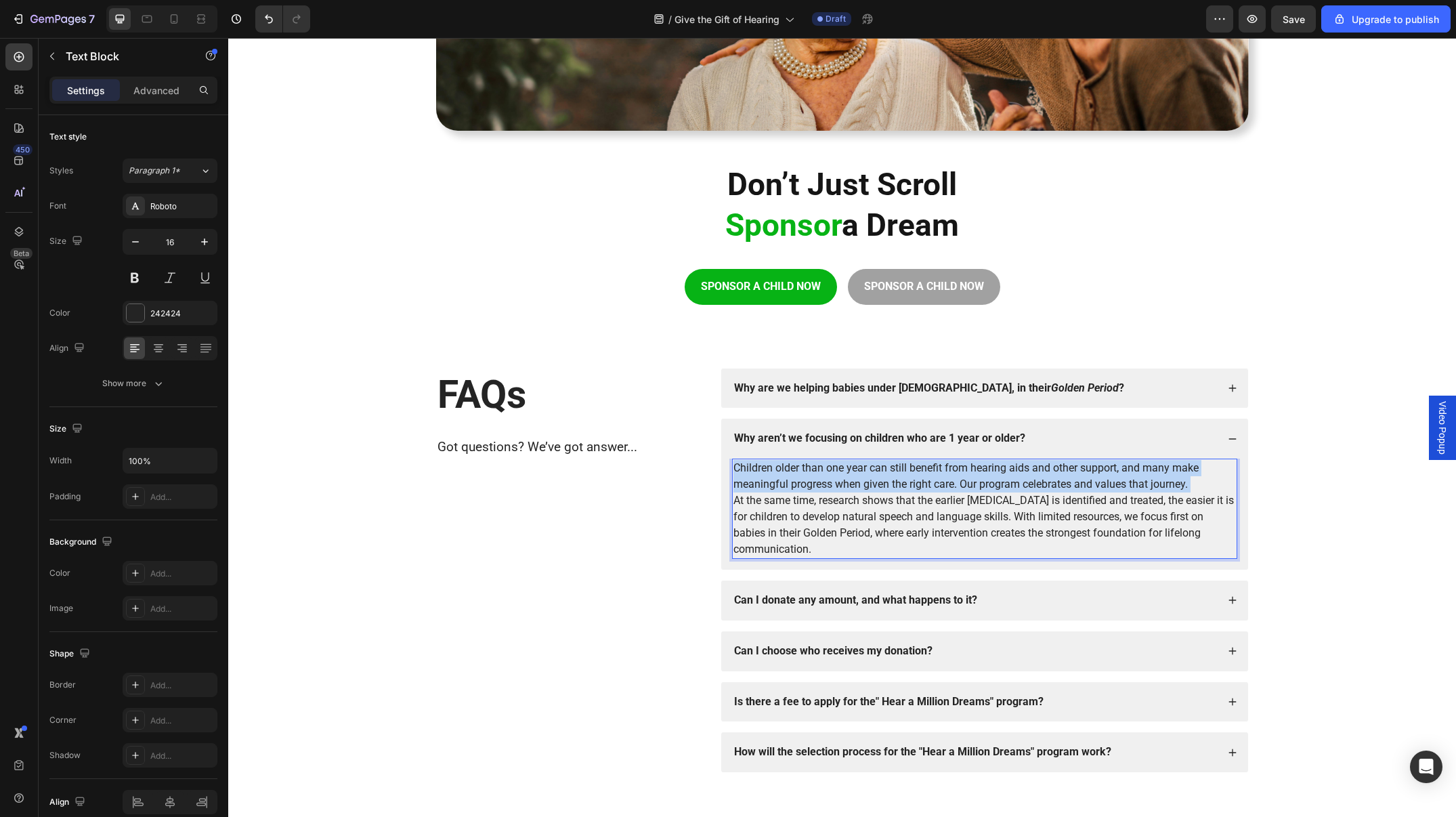
click at [1008, 483] on p "Children older than one year can still benefit from hearing aids and other supp…" at bounding box center [984, 476] width 503 height 32
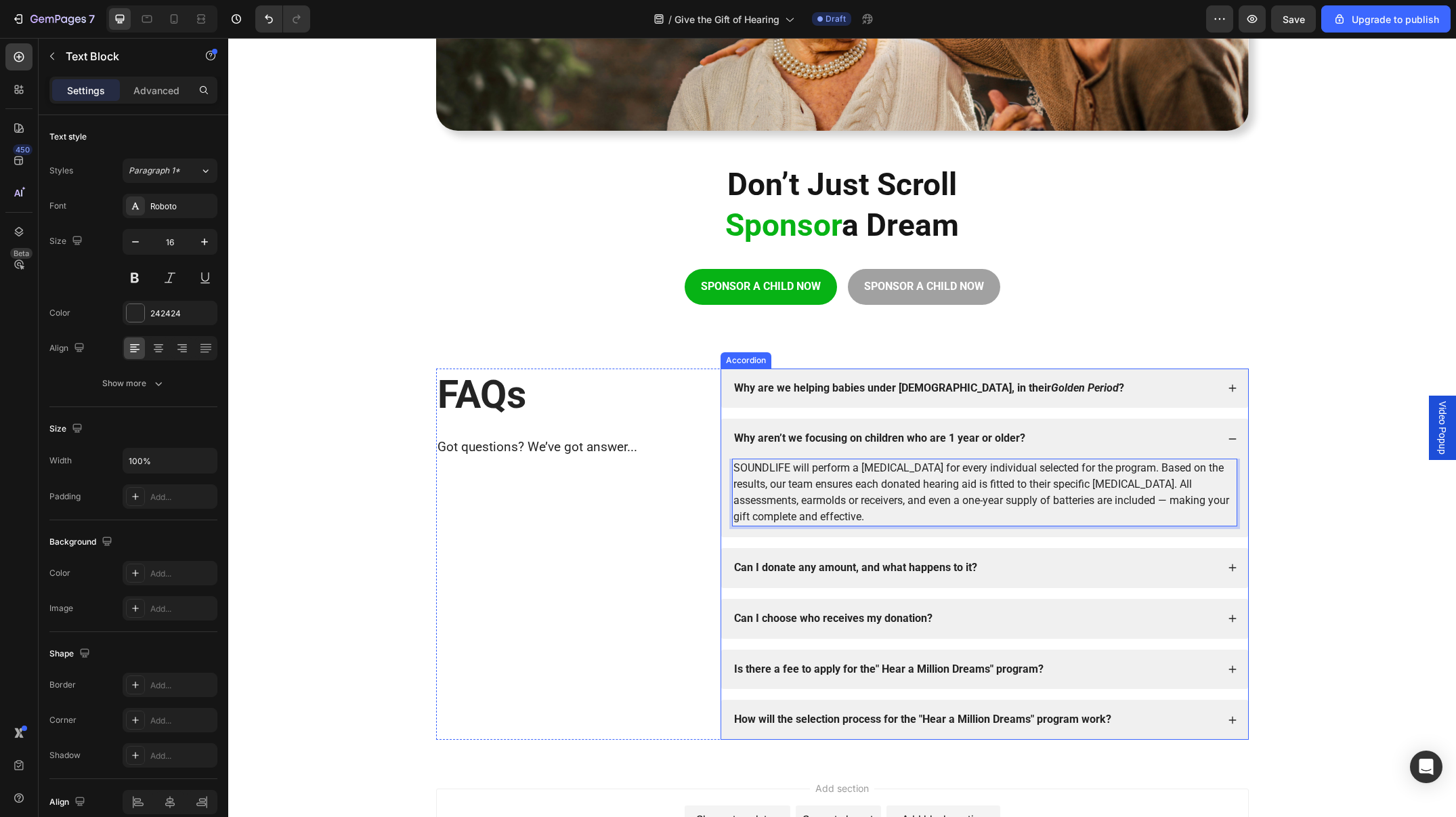
click at [883, 435] on strong "Why aren’t we focusing on children who are 1 year or older?" at bounding box center [880, 438] width 291 height 13
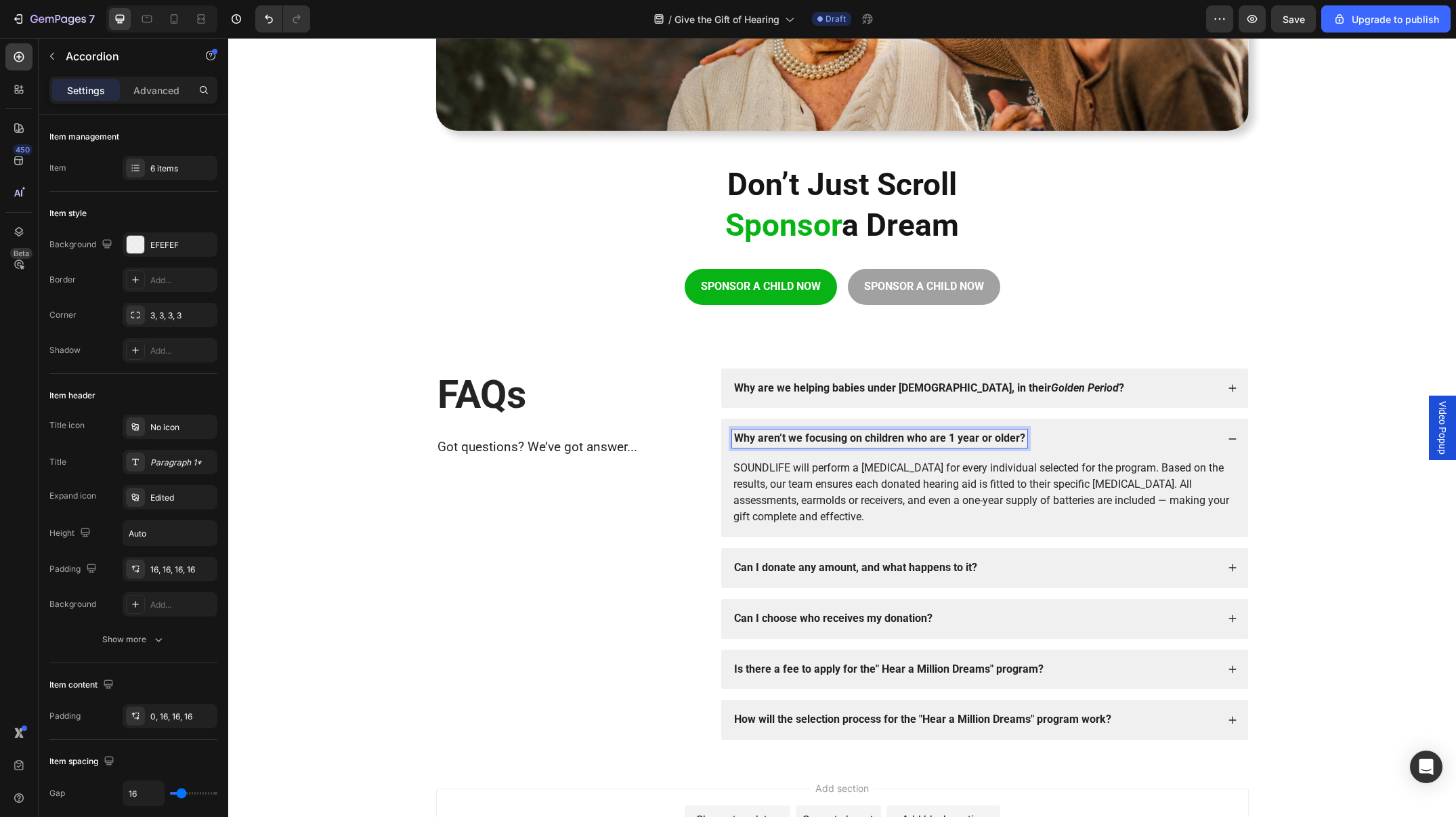
click at [883, 435] on strong "Why aren’t we focusing on children who are 1 year or older?" at bounding box center [880, 438] width 291 height 13
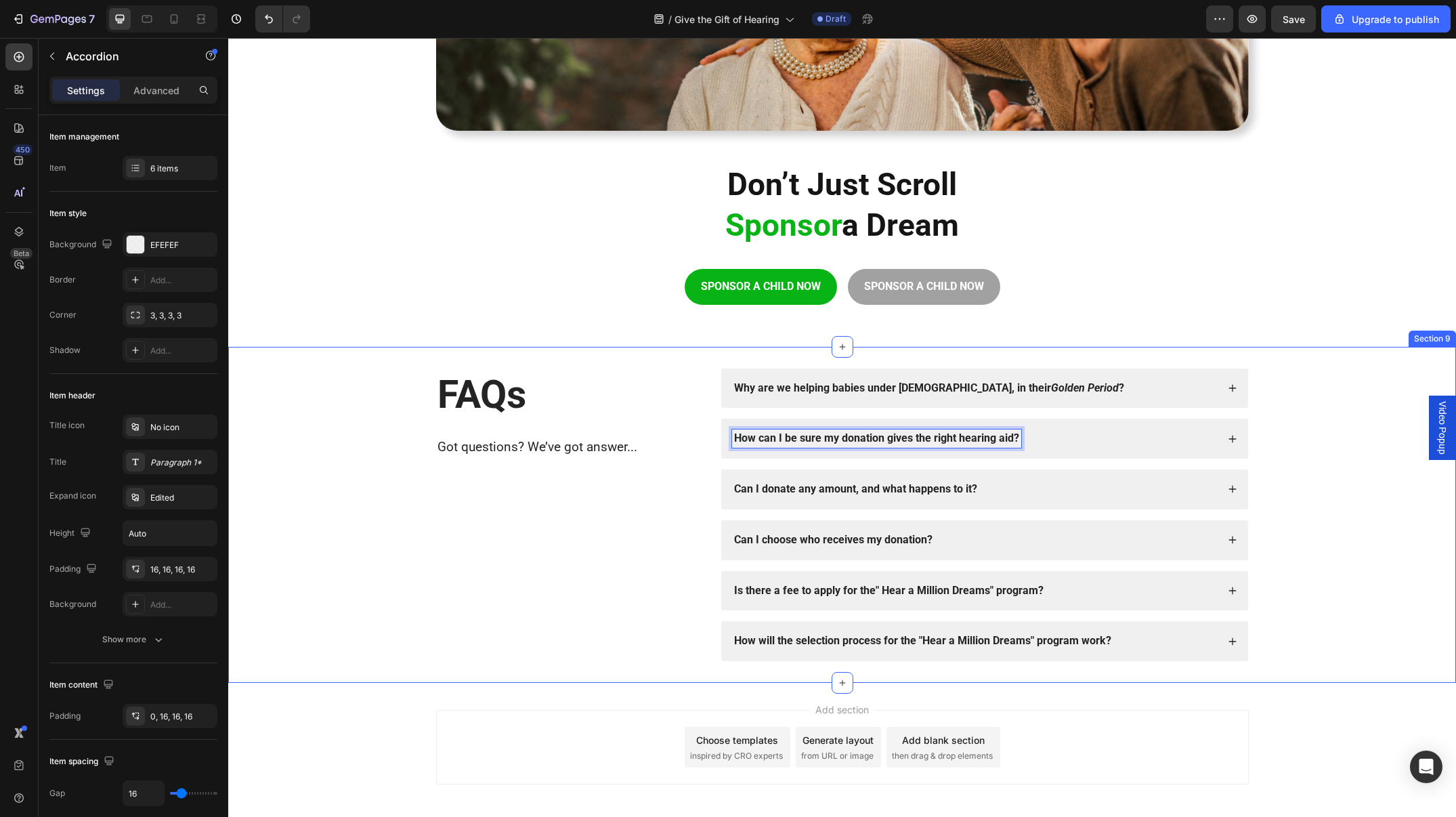
click at [1429, 354] on div "FAQs Heading Got questions? We’ve got answer... Text Block Why are we helping b…" at bounding box center [842, 515] width 1228 height 337
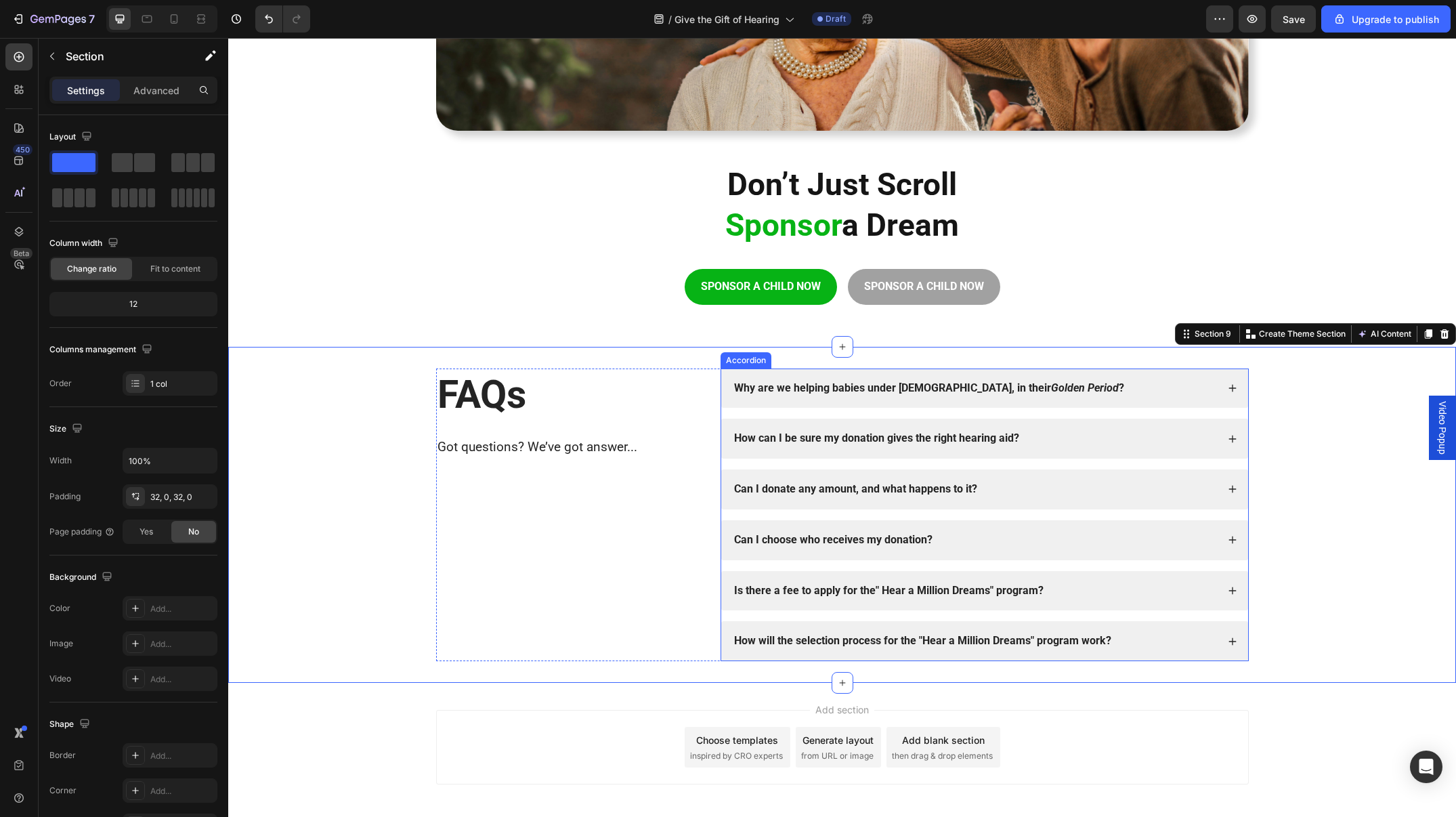
click at [1095, 486] on div "Can I donate any amount, and what happens to it?" at bounding box center [974, 489] width 485 height 18
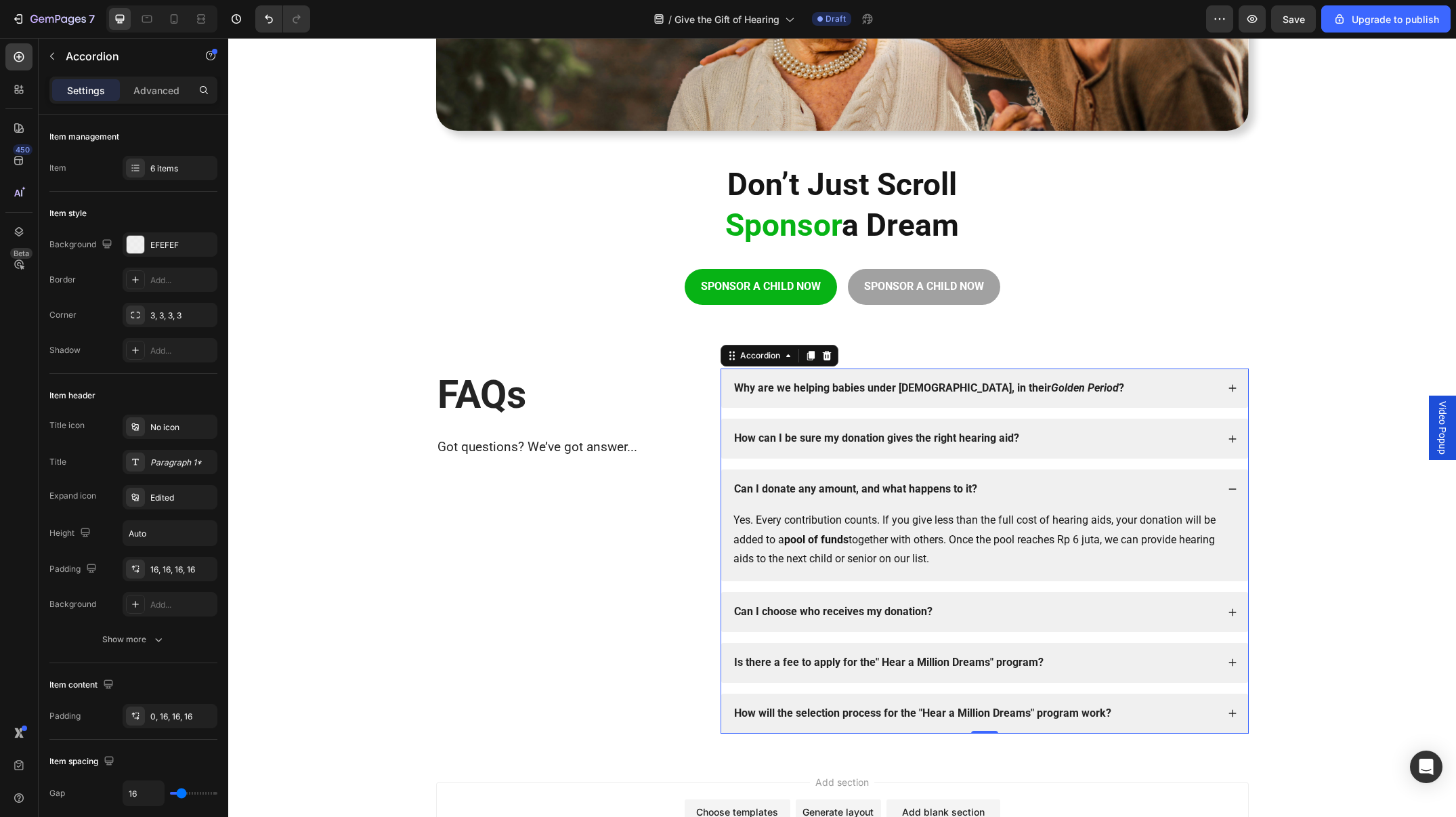
click at [1053, 606] on div "Can I choose who receives my donation?" at bounding box center [974, 612] width 485 height 18
